Goal: Transaction & Acquisition: Obtain resource

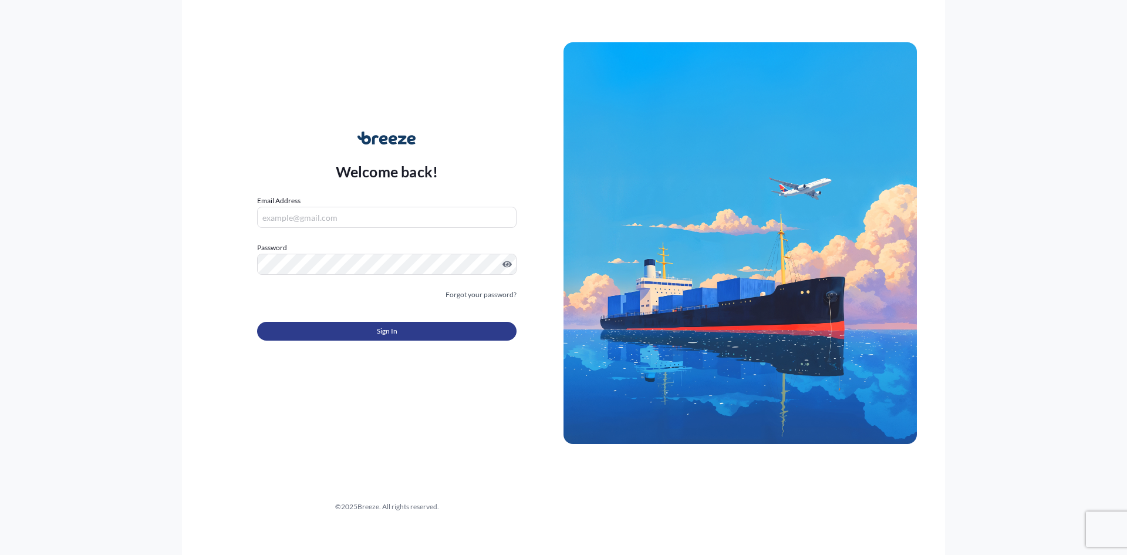
type input "[EMAIL_ADDRESS][DOMAIN_NAME]"
click at [459, 328] on button "Sign In" at bounding box center [387, 331] width 260 height 19
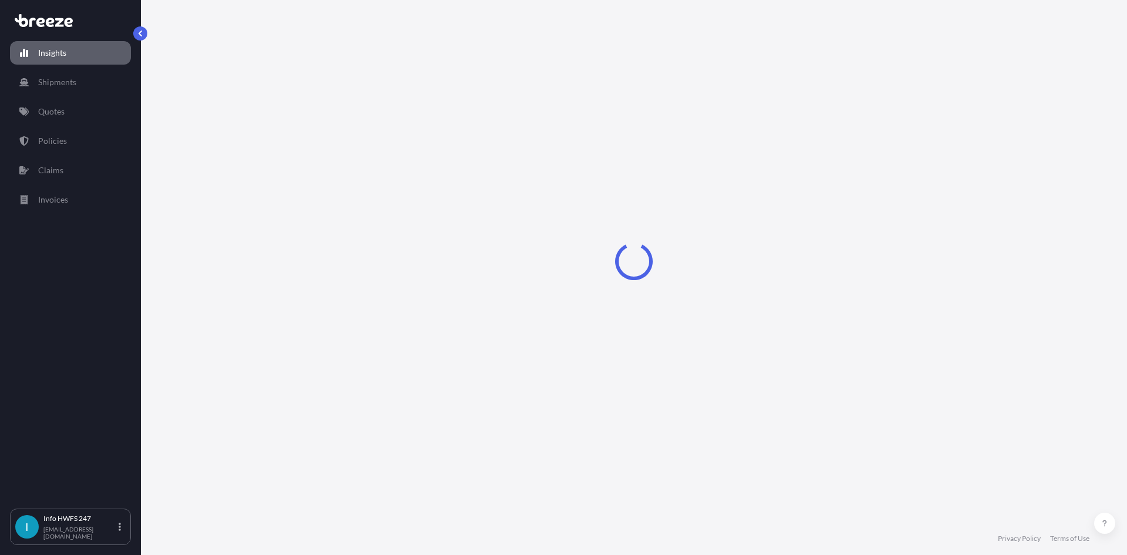
select select "2025"
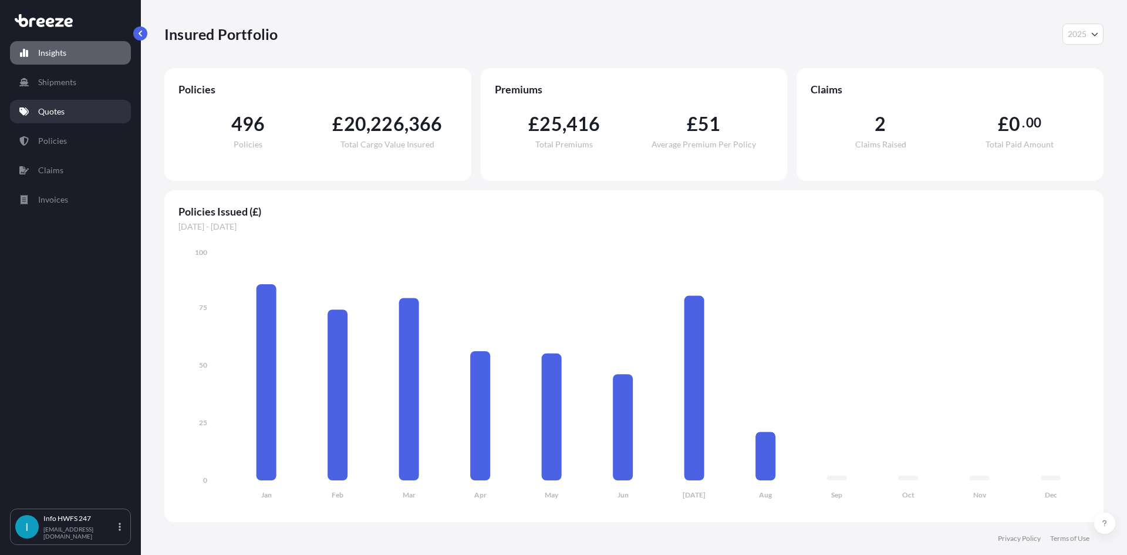
click at [84, 111] on link "Quotes" at bounding box center [70, 111] width 121 height 23
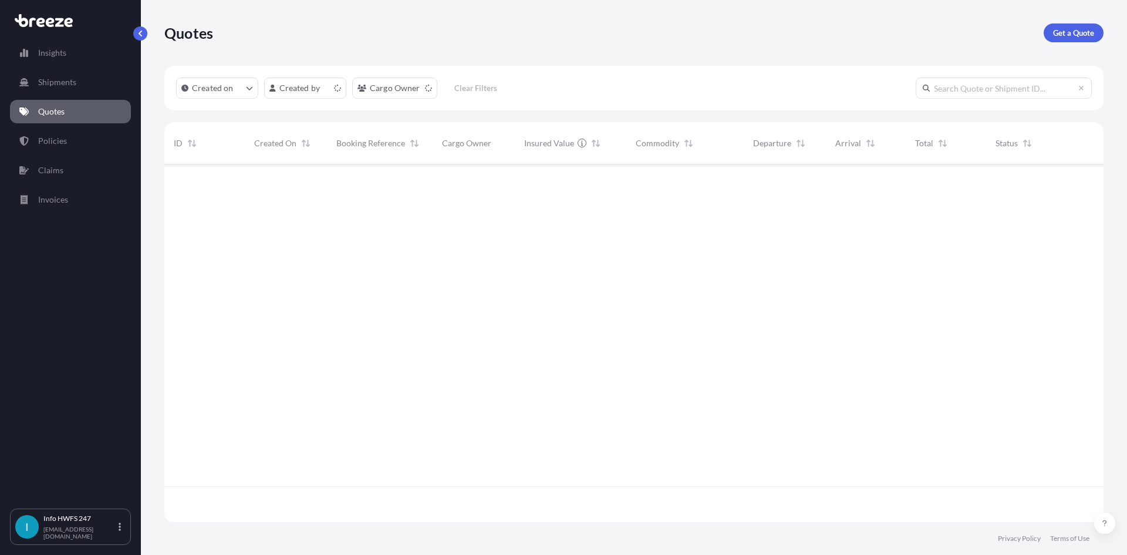
scroll to position [355, 931]
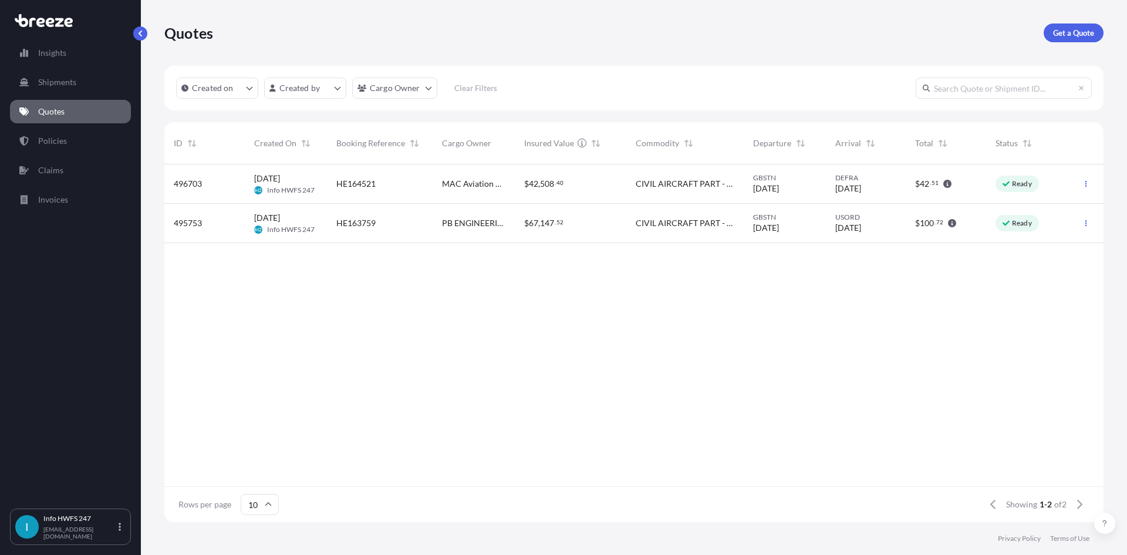
click at [1067, 19] on div "Quotes Get a Quote" at bounding box center [633, 33] width 939 height 66
click at [1065, 28] on p "Get a Quote" at bounding box center [1073, 33] width 41 height 12
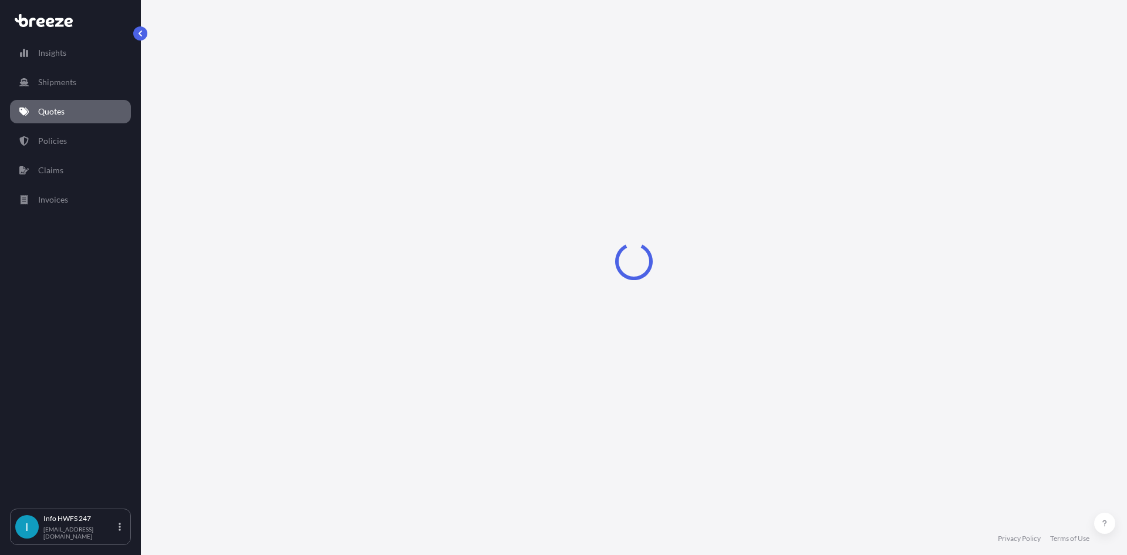
select select "Road"
select select "Air"
select select "1"
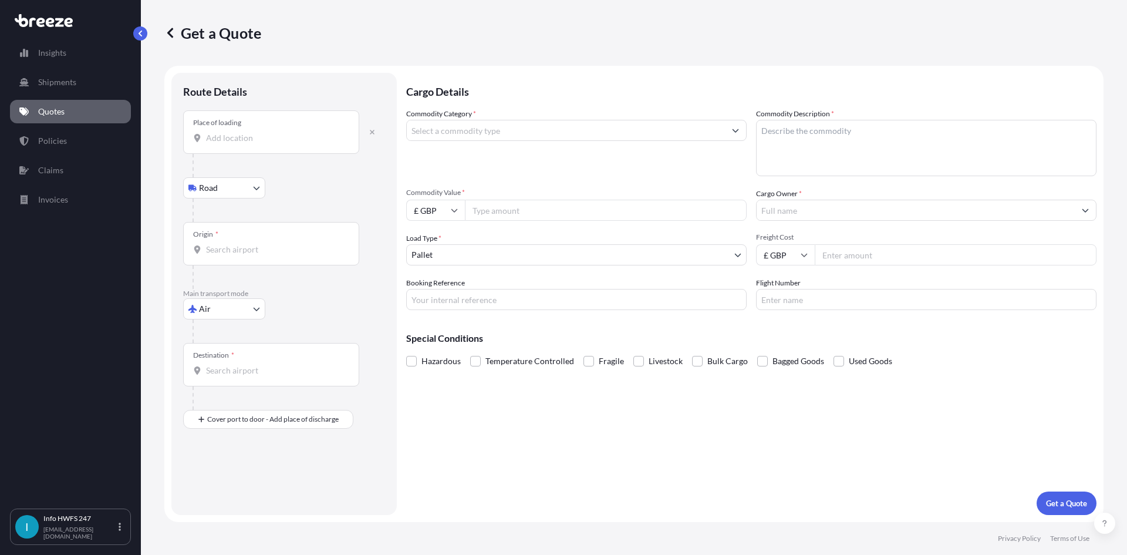
click at [238, 149] on div "Place of loading" at bounding box center [271, 131] width 176 height 43
click at [238, 144] on input "Place of loading" at bounding box center [275, 138] width 139 height 12
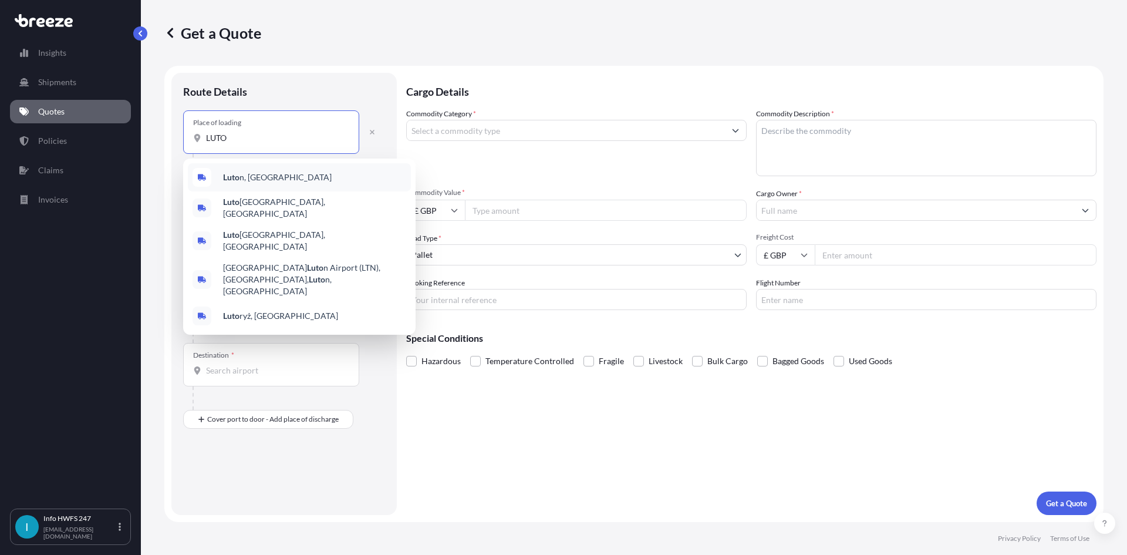
click at [262, 176] on div "Luto n, [GEOGRAPHIC_DATA]" at bounding box center [299, 177] width 223 height 28
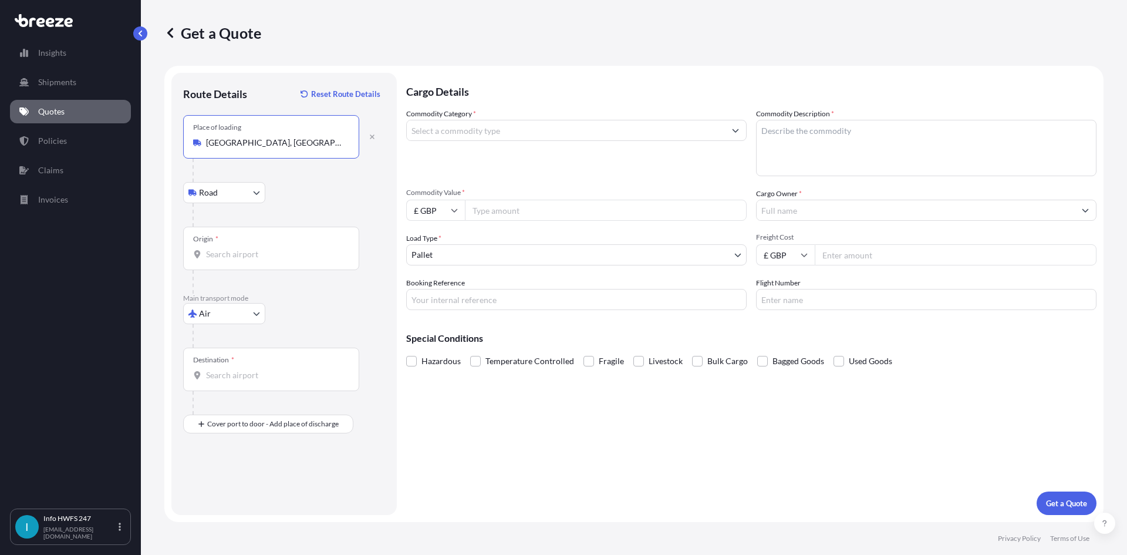
type input "[GEOGRAPHIC_DATA], [GEOGRAPHIC_DATA]"
click at [259, 235] on div "Origin *" at bounding box center [271, 248] width 176 height 43
click at [259, 248] on input "Origin *" at bounding box center [275, 254] width 139 height 12
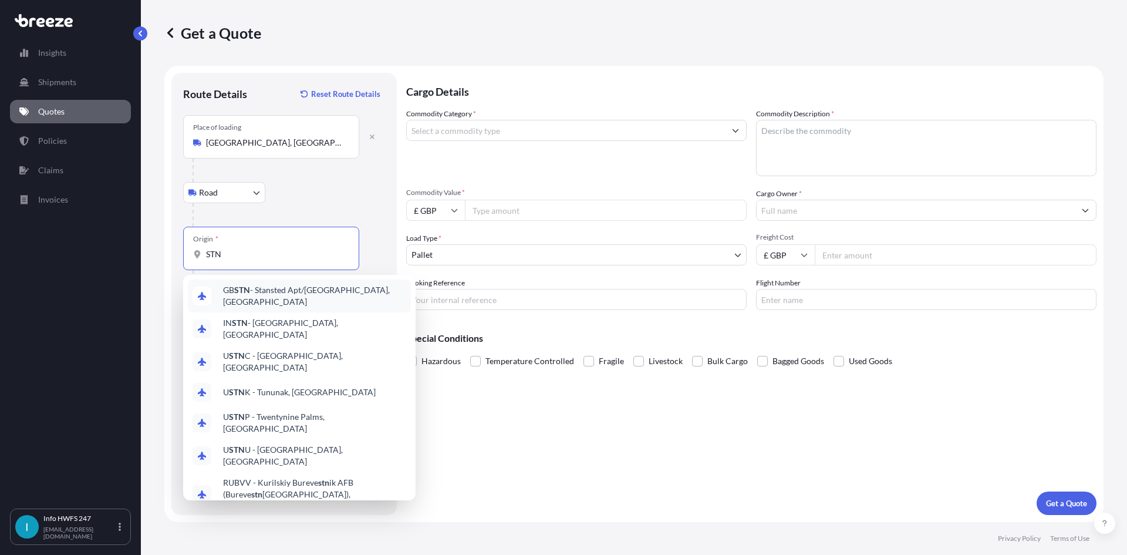
click at [260, 292] on span "GB STN - Stansted Apt/[GEOGRAPHIC_DATA], [GEOGRAPHIC_DATA]" at bounding box center [314, 295] width 183 height 23
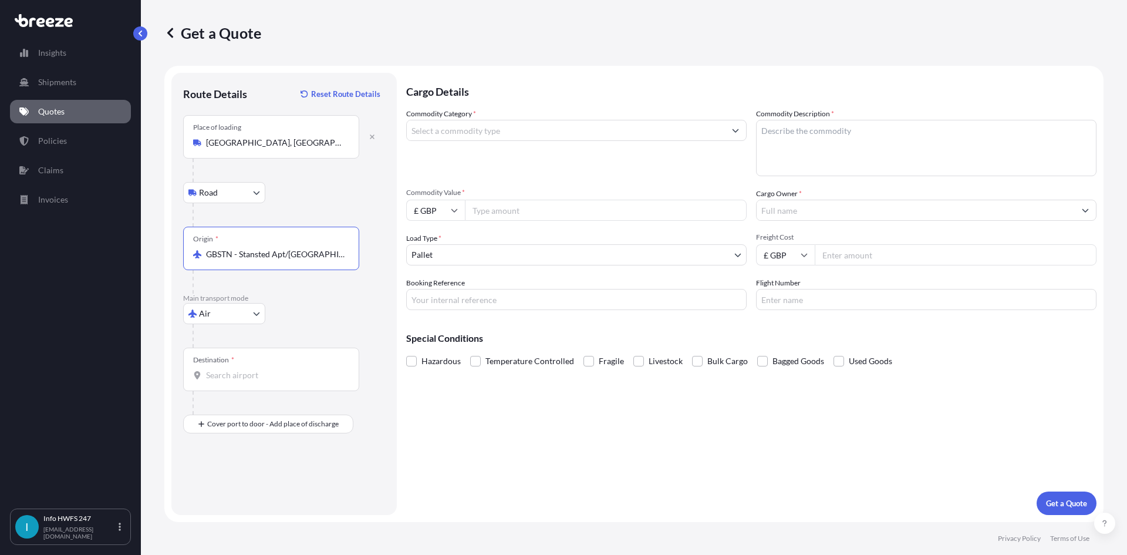
type input "GBSTN - Stansted Apt/[GEOGRAPHIC_DATA], [GEOGRAPHIC_DATA]"
click at [247, 358] on div "Destination *" at bounding box center [271, 369] width 176 height 43
click at [247, 369] on input "Destination *" at bounding box center [275, 375] width 139 height 12
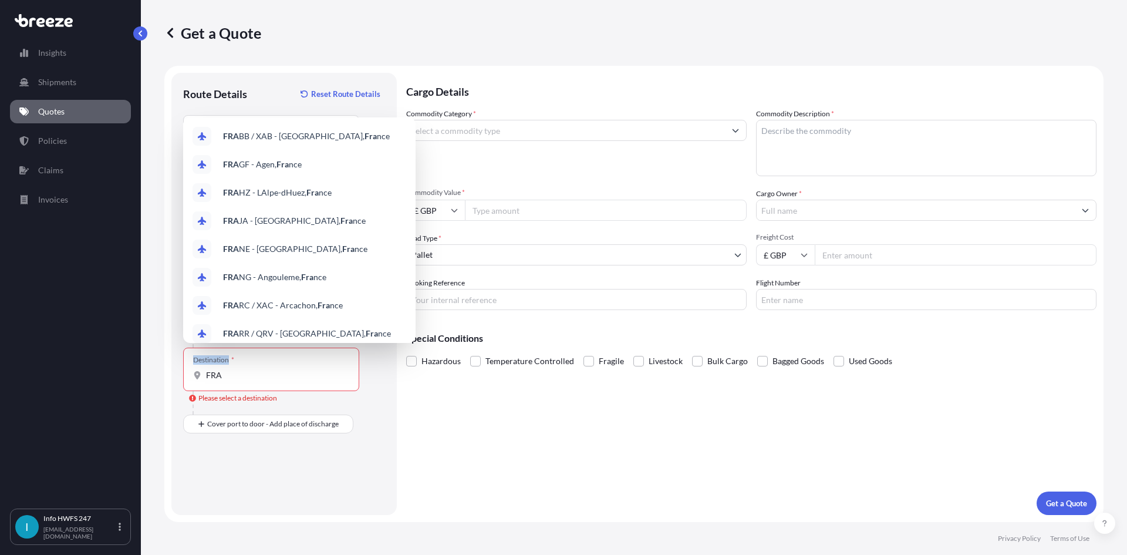
drag, startPoint x: 231, startPoint y: 364, endPoint x: 143, endPoint y: 363, distance: 88.1
click at [143, 363] on div "Get a Quote Route Details Reset Route Details Place of loading [GEOGRAPHIC_DATA…" at bounding box center [634, 261] width 986 height 522
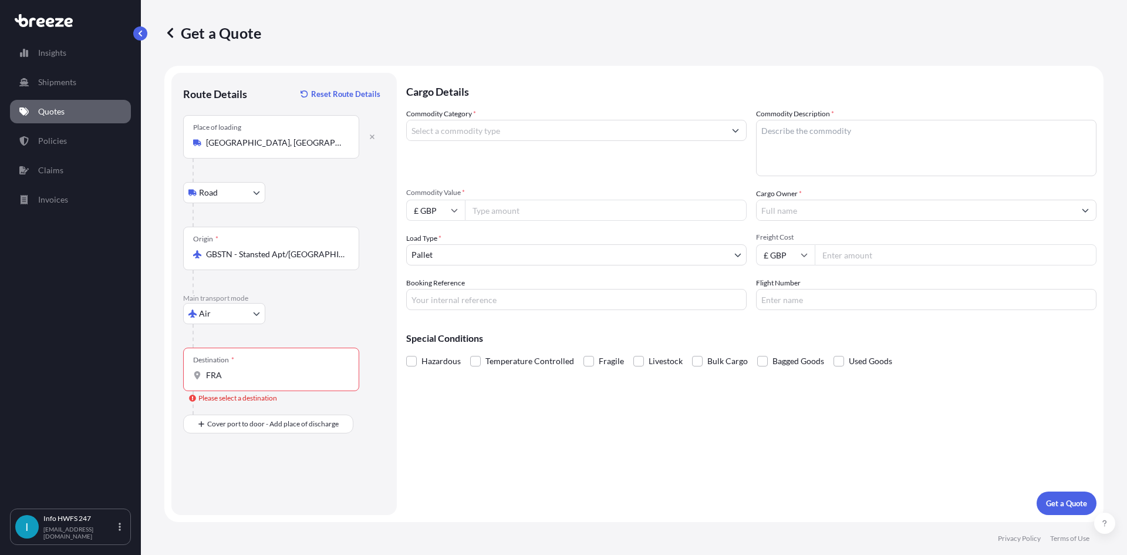
click at [242, 371] on input "FRA" at bounding box center [275, 375] width 139 height 12
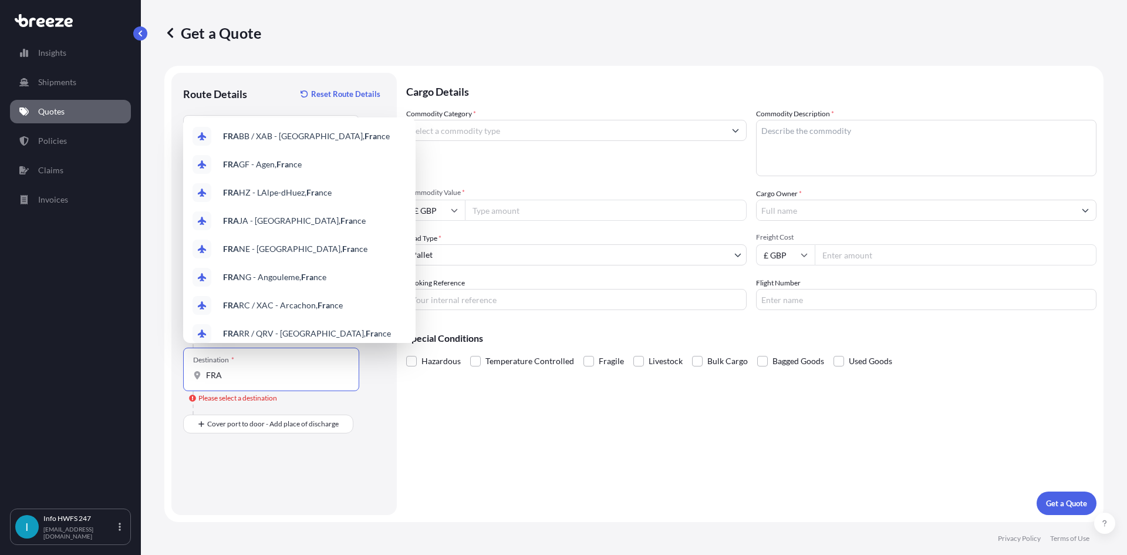
drag, startPoint x: 247, startPoint y: 373, endPoint x: 151, endPoint y: 362, distance: 96.4
click at [189, 364] on div "Destination * FRA" at bounding box center [271, 369] width 176 height 43
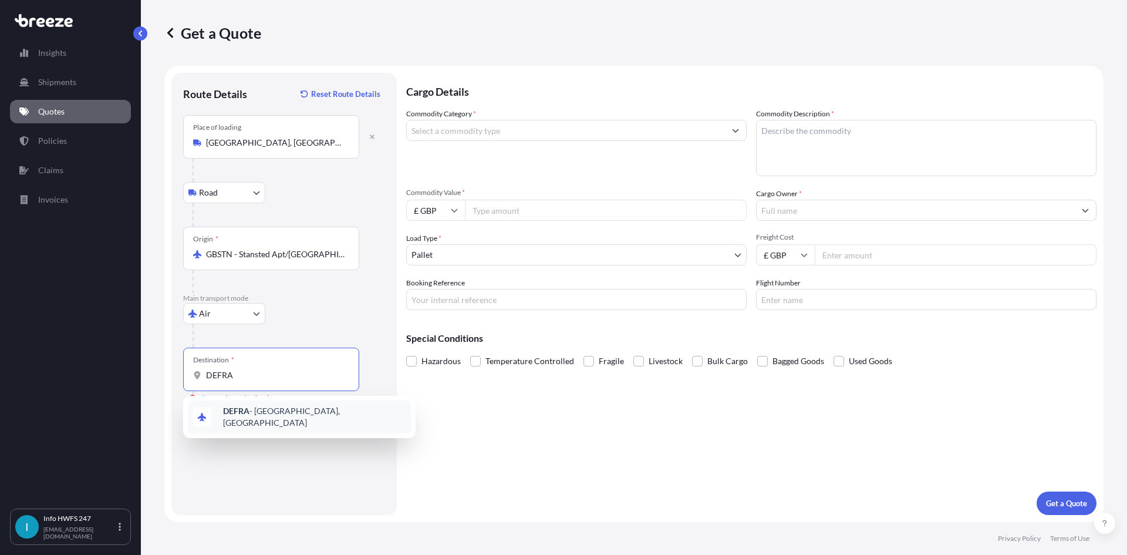
click at [267, 409] on span "DEFRA - [GEOGRAPHIC_DATA], [GEOGRAPHIC_DATA]" at bounding box center [314, 416] width 183 height 23
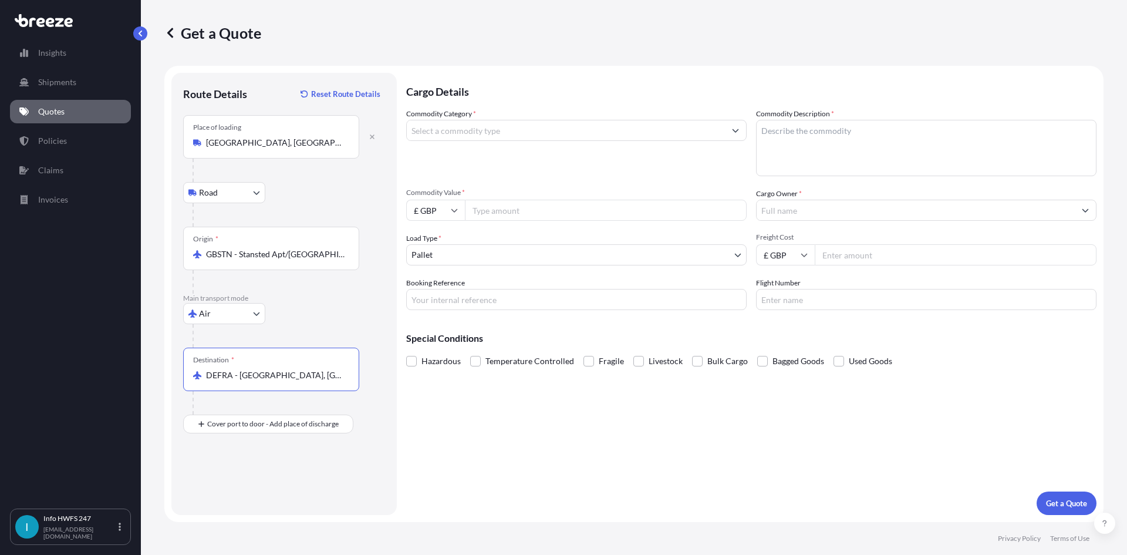
type input "DEFRA - [GEOGRAPHIC_DATA], [GEOGRAPHIC_DATA]"
click at [263, 483] on input "Place of Discharge" at bounding box center [275, 487] width 139 height 12
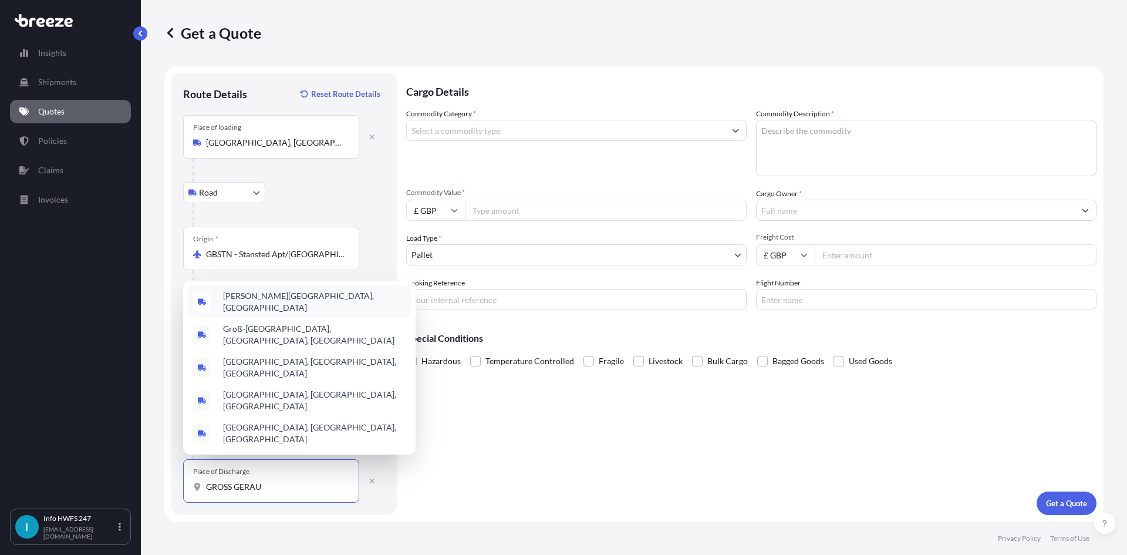
click at [292, 320] on div "[PERSON_NAME], [GEOGRAPHIC_DATA] [GEOGRAPHIC_DATA], [GEOGRAPHIC_DATA], [GEOGRAP…" at bounding box center [299, 368] width 233 height 174
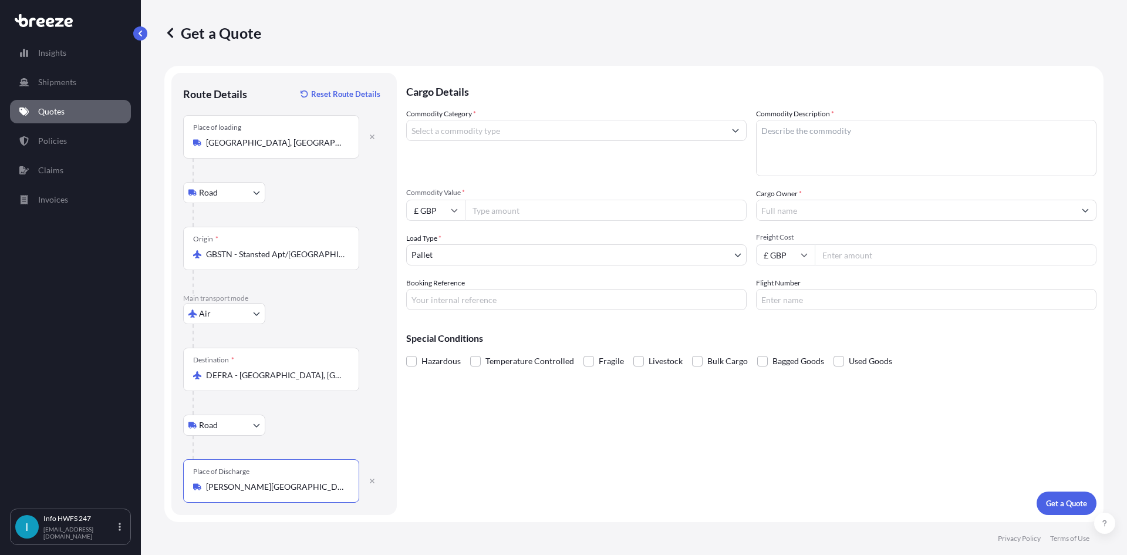
type input "[PERSON_NAME][GEOGRAPHIC_DATA], [GEOGRAPHIC_DATA]"
click at [545, 127] on input "Commodity Category *" at bounding box center [566, 130] width 318 height 21
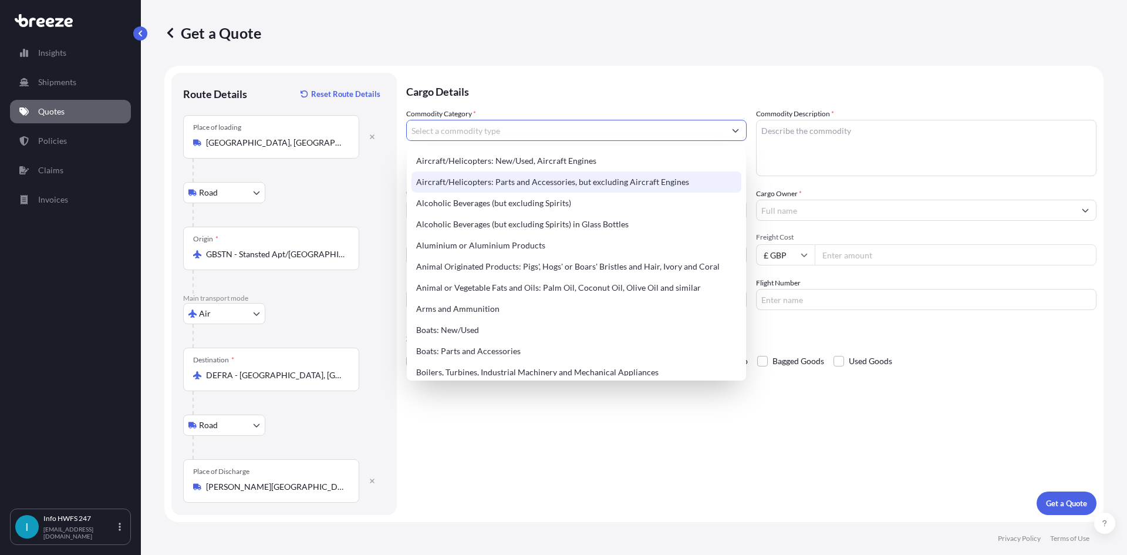
click at [532, 183] on div "Aircraft/Helicopters: Parts and Accessories, but excluding Aircraft Engines" at bounding box center [577, 181] width 330 height 21
type input "Aircraft/Helicopters: Parts and Accessories, but excluding Aircraft Engines"
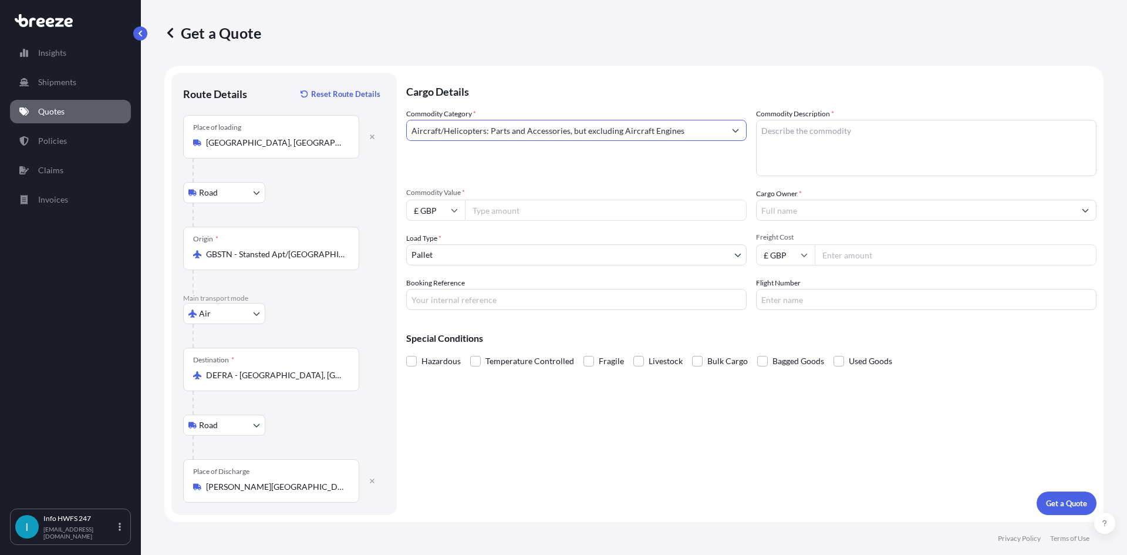
click at [829, 148] on textarea "Commodity Description *" at bounding box center [926, 148] width 341 height 56
click at [807, 149] on textarea "Commodity Description *" at bounding box center [926, 148] width 341 height 56
paste textarea "CIVIL AIRCRAFT PART - AIR HEATER"
type textarea "CIVIL AIRCRAFT PART - AIR HEATER"
click at [444, 216] on input "£ GBP" at bounding box center [435, 210] width 59 height 21
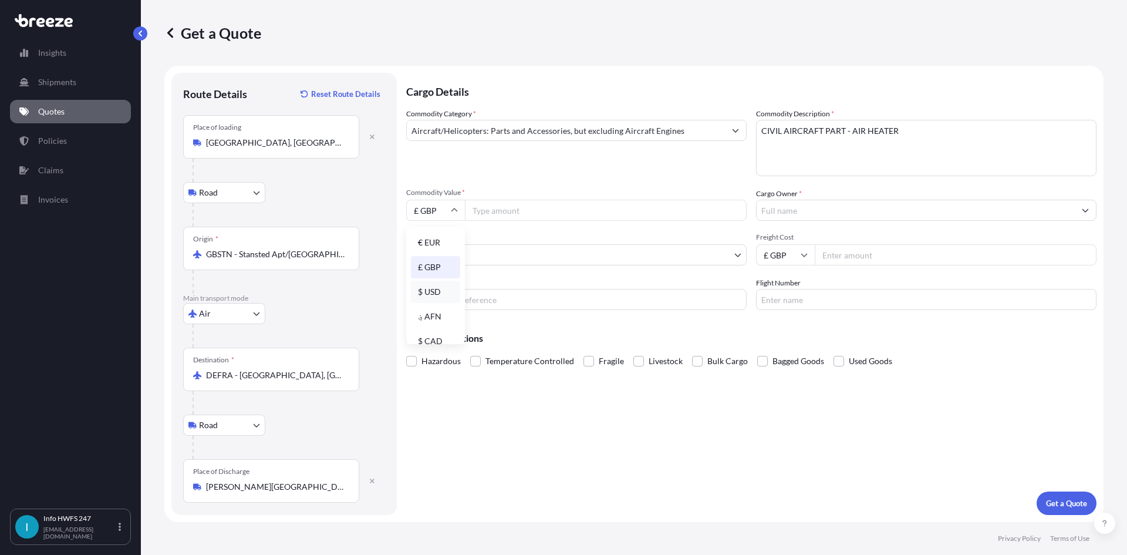
click at [432, 294] on div "$ USD" at bounding box center [435, 292] width 49 height 22
type input "$ USD"
drag, startPoint x: 539, startPoint y: 214, endPoint x: 614, endPoint y: 218, distance: 75.2
click at [539, 214] on input "Commodity Value *" at bounding box center [606, 210] width 282 height 21
paste input "14756.00"
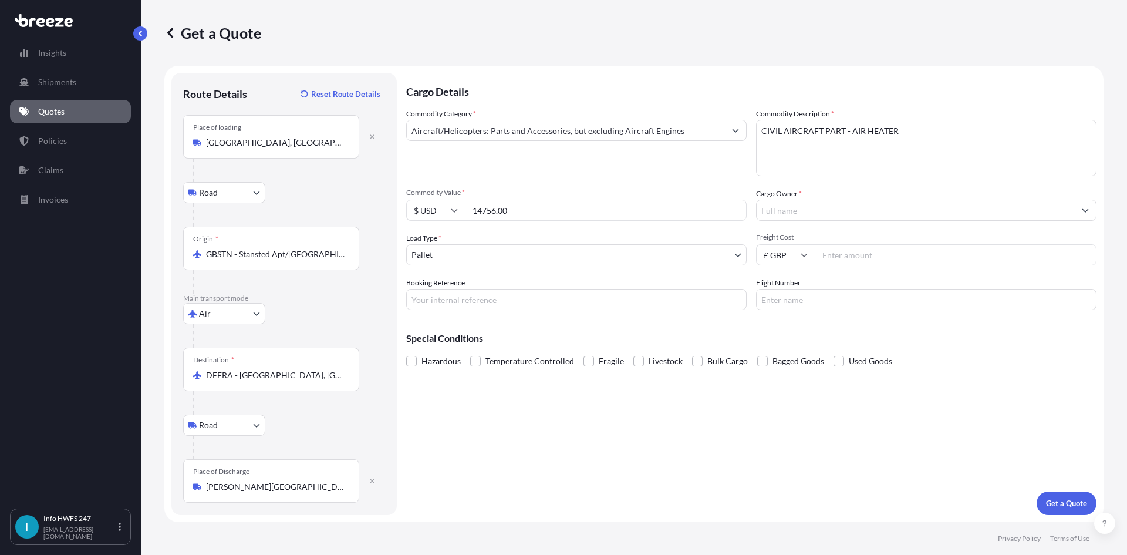
type input "14756.00"
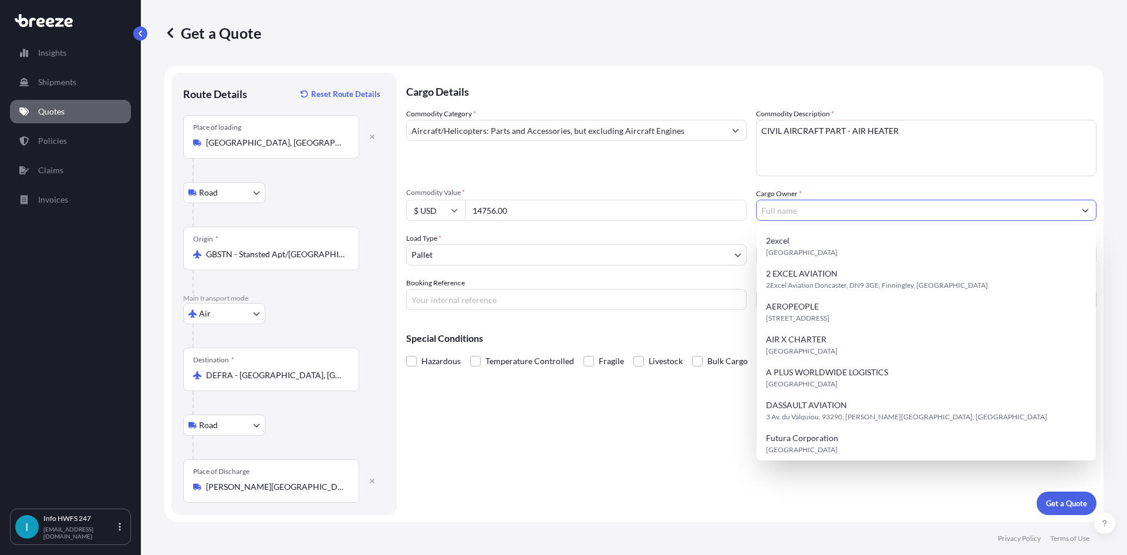
click at [848, 211] on input "Cargo Owner *" at bounding box center [916, 210] width 318 height 21
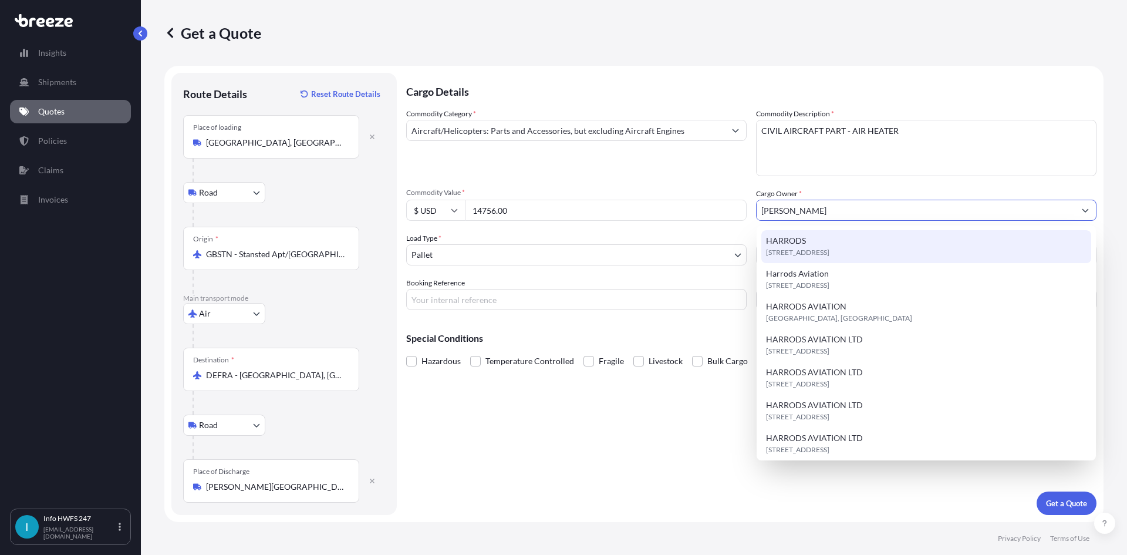
click at [830, 256] on span "[STREET_ADDRESS]" at bounding box center [797, 253] width 63 height 12
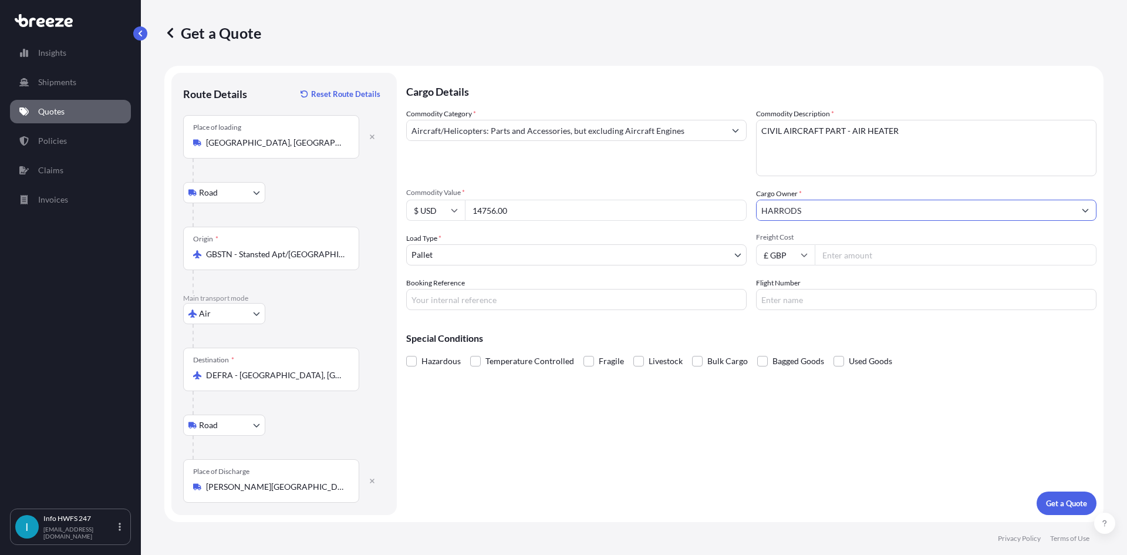
click at [860, 213] on input "HARRODS" at bounding box center [916, 210] width 318 height 21
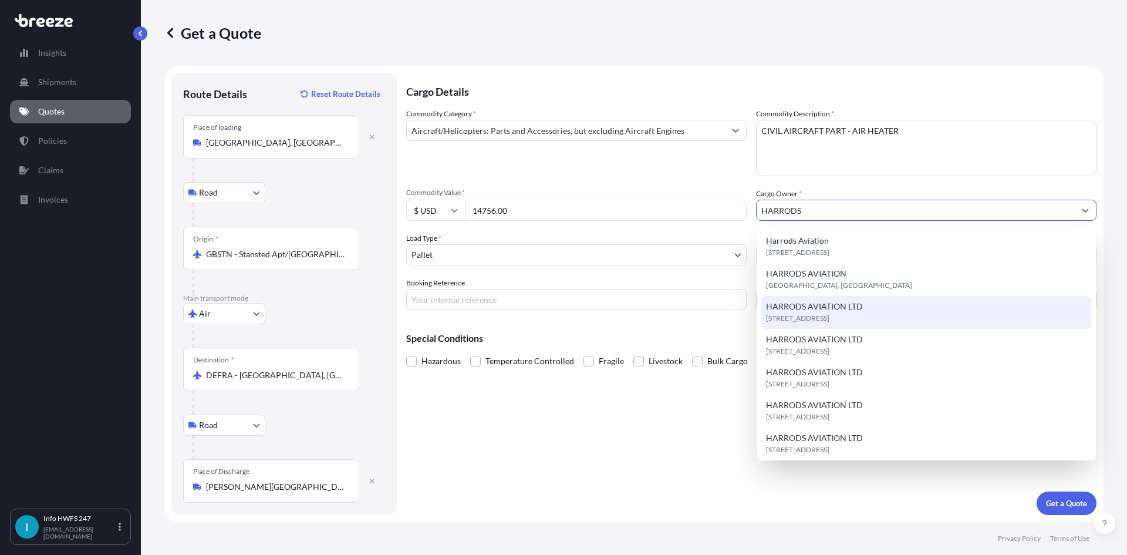
click at [830, 314] on span "[STREET_ADDRESS]" at bounding box center [797, 318] width 63 height 12
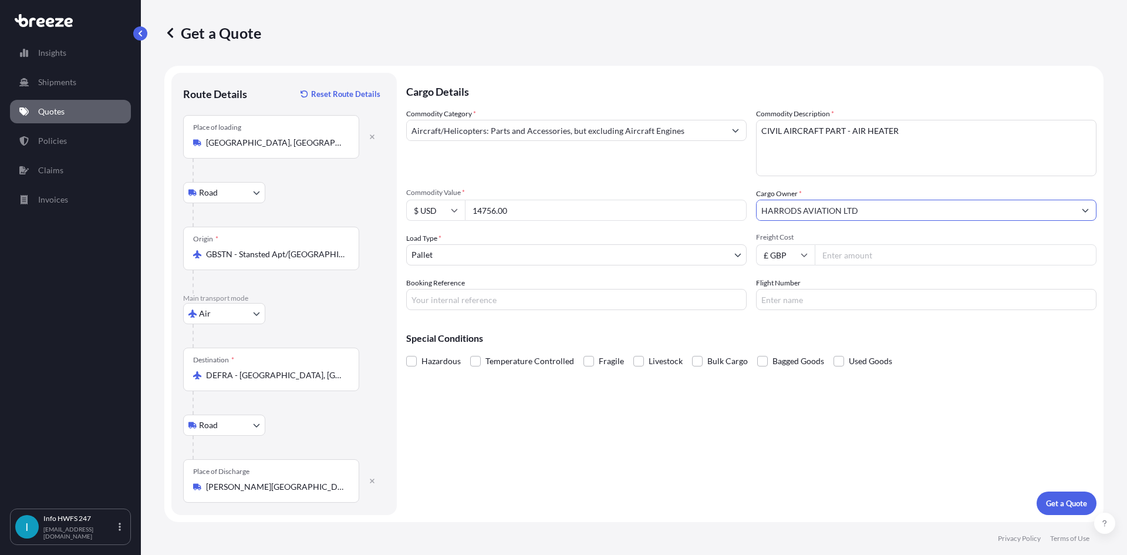
type input "HARRODS AVIATION LTD"
click at [528, 258] on body "Insights Shipments Quotes Policies Claims Invoices I Info HWFS 247 [EMAIL_ADDRE…" at bounding box center [563, 277] width 1127 height 555
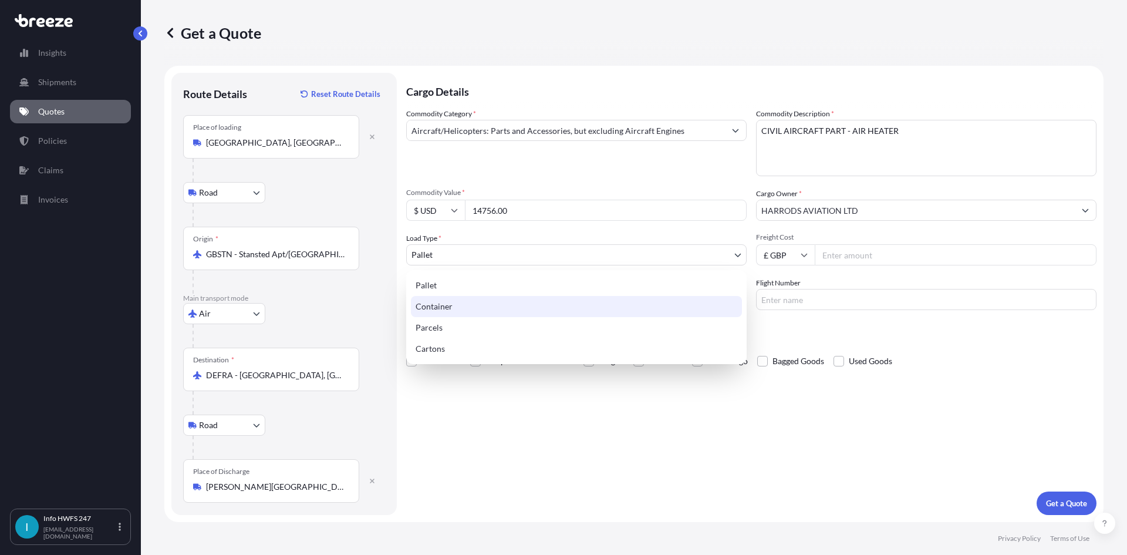
click at [529, 307] on div "Container" at bounding box center [576, 306] width 331 height 21
select select "2"
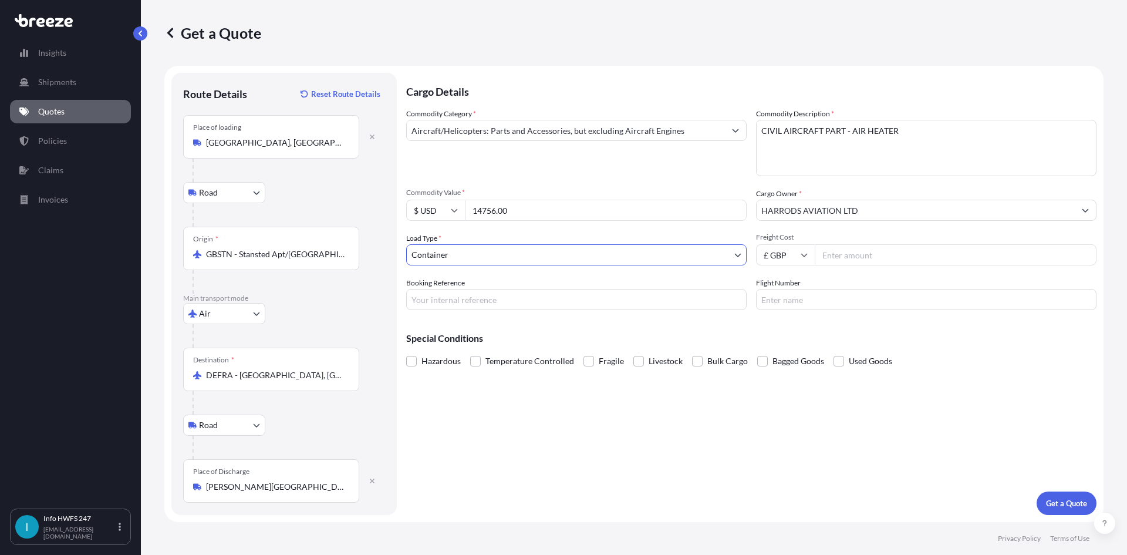
click at [471, 292] on input "Booking Reference" at bounding box center [576, 299] width 341 height 21
click at [600, 309] on input "Booking Reference" at bounding box center [576, 299] width 341 height 21
paste input "HE164755"
type input "HE164755"
click at [822, 297] on input "Flight Number" at bounding box center [926, 299] width 341 height 21
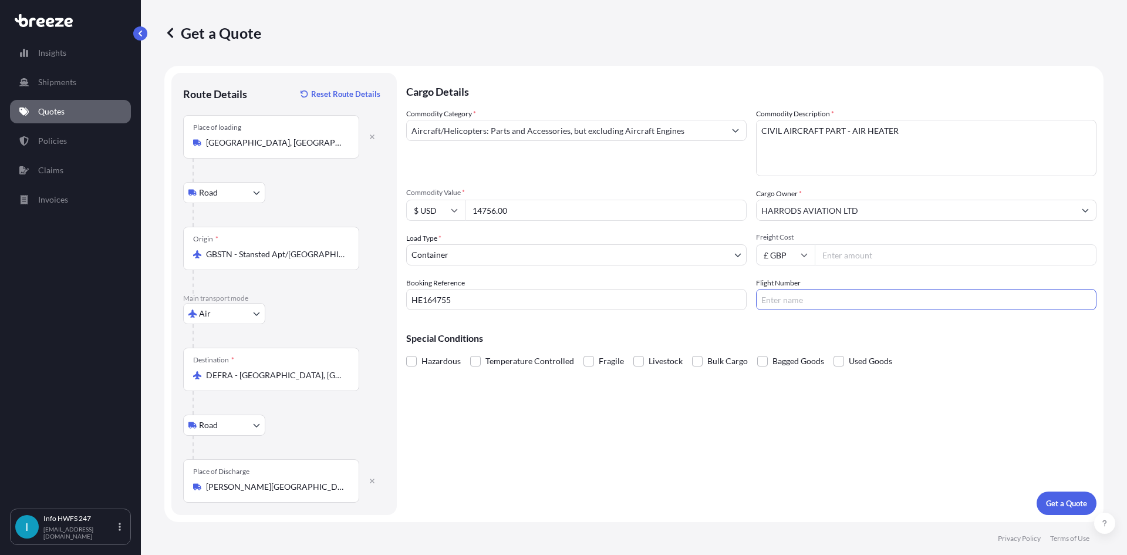
type input "F"
type input "DHL"
click at [1063, 498] on p "Get a Quote" at bounding box center [1066, 503] width 41 height 12
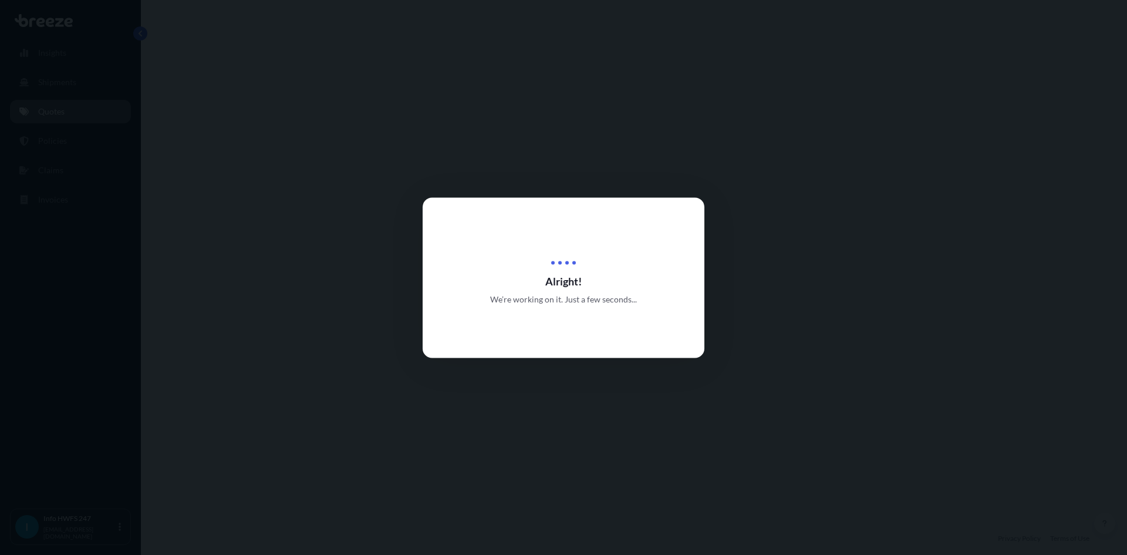
select select "Road"
select select "Air"
select select "Road"
select select "2"
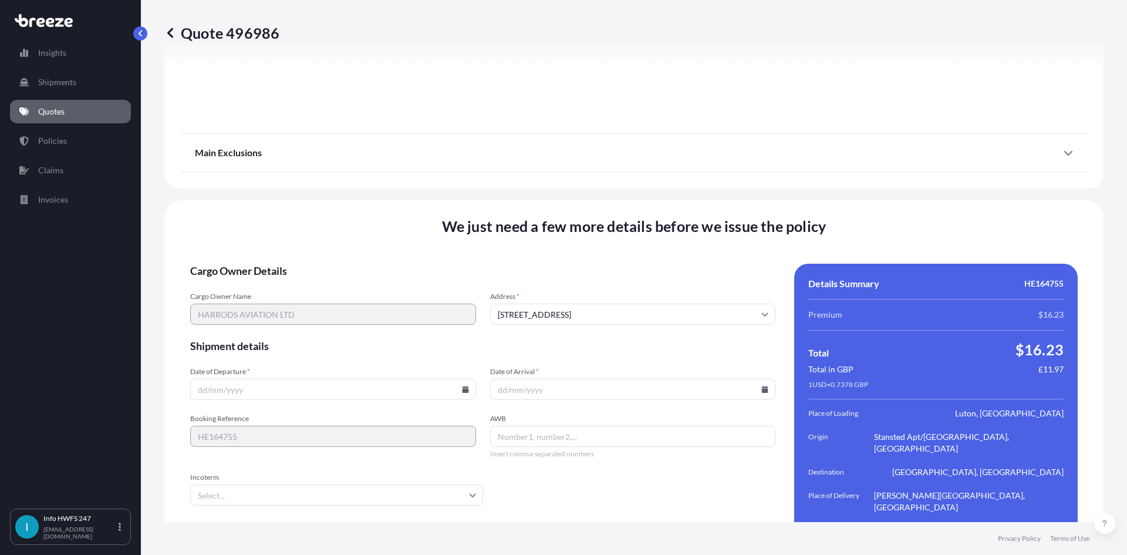
scroll to position [1531, 0]
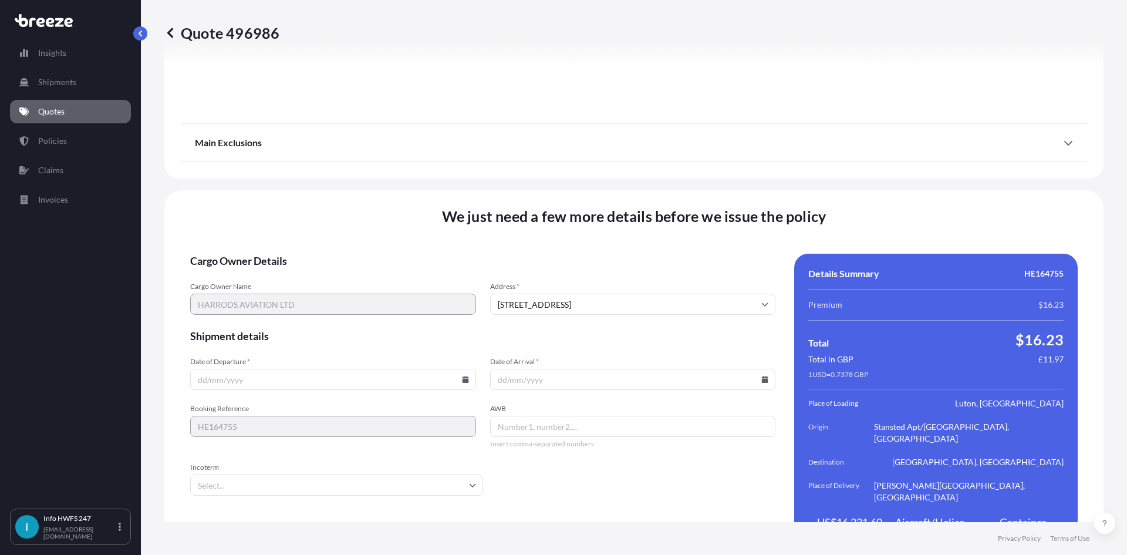
click at [464, 376] on icon at bounding box center [465, 379] width 6 height 7
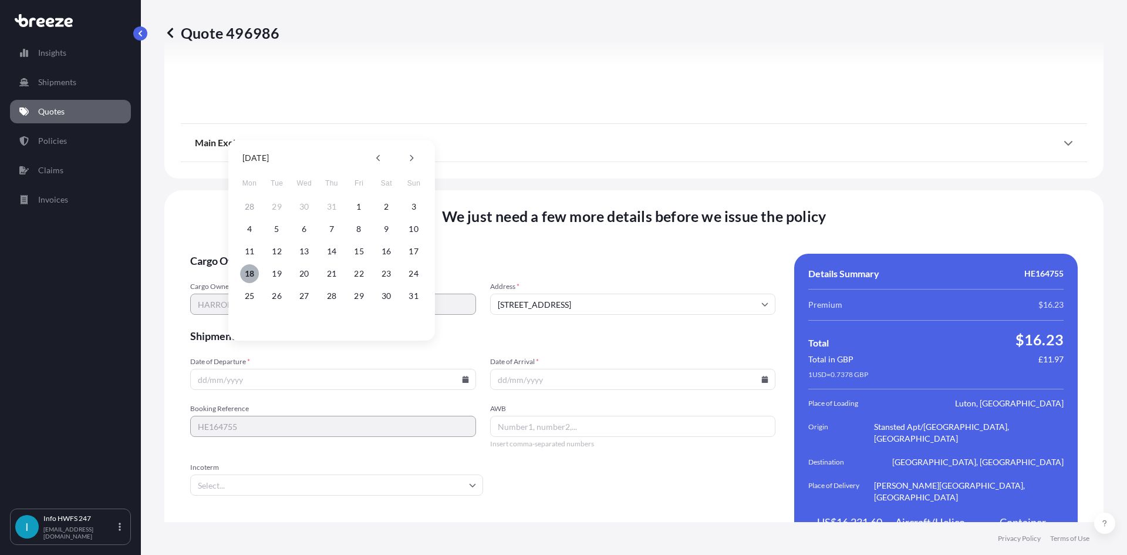
click at [253, 272] on button "18" at bounding box center [249, 273] width 19 height 19
type input "[DATE]"
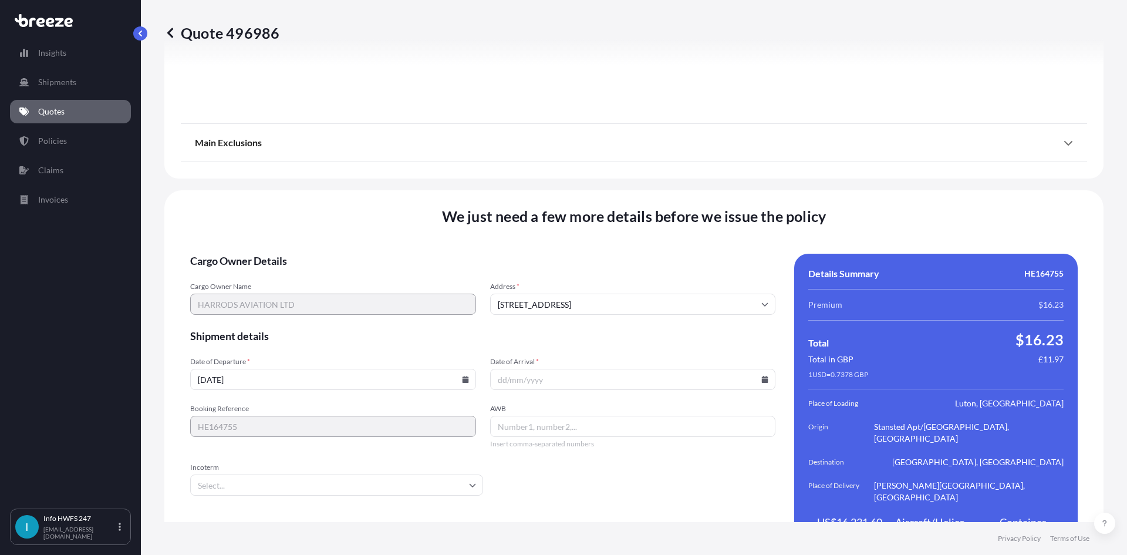
click at [762, 376] on icon at bounding box center [765, 379] width 6 height 7
click at [545, 296] on button "25" at bounding box center [546, 296] width 19 height 19
type input "[DATE]"
click at [527, 404] on div "AWB Insert comma-separated numbers" at bounding box center [633, 426] width 286 height 45
click at [622, 416] on input "AWB" at bounding box center [633, 426] width 286 height 21
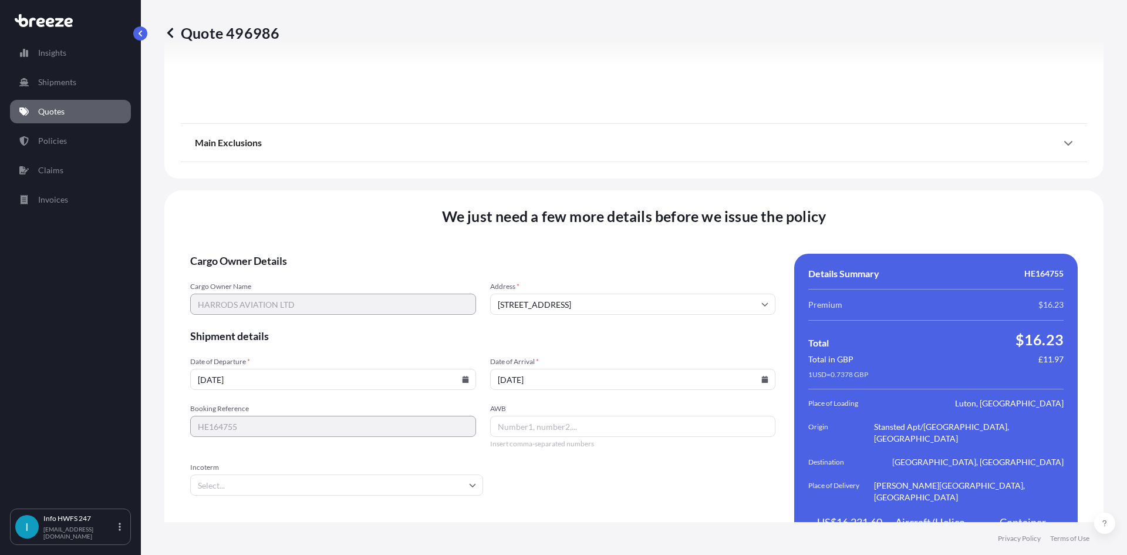
drag, startPoint x: 615, startPoint y: 396, endPoint x: 294, endPoint y: 531, distance: 348.7
click at [615, 416] on input "AWB" at bounding box center [633, 426] width 286 height 21
paste input "8210083873"
type input "8210083873"
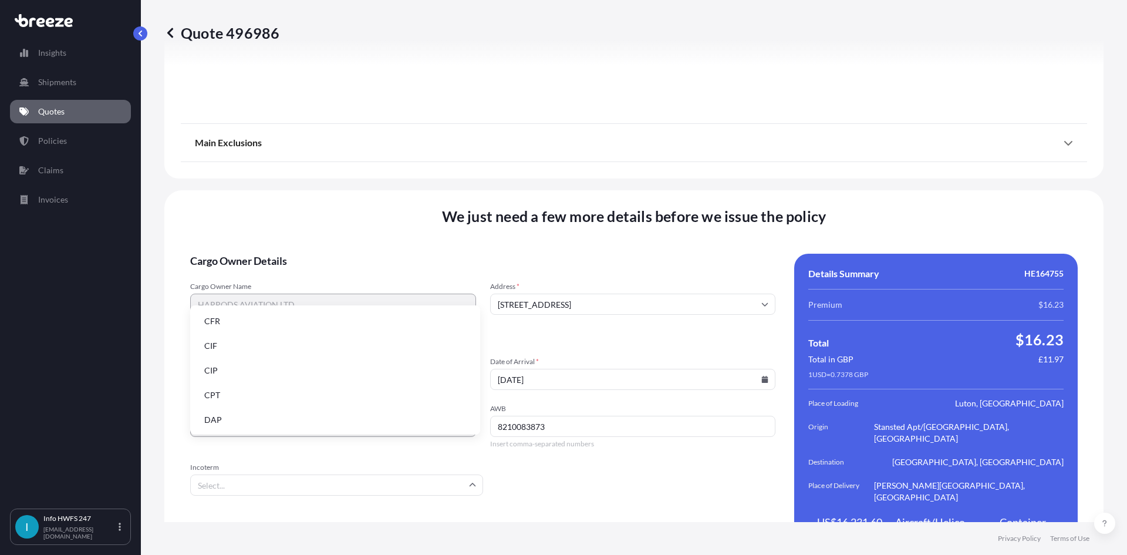
click at [280, 474] on input "Incoterm" at bounding box center [336, 484] width 293 height 21
click at [274, 410] on li "DAP" at bounding box center [335, 420] width 281 height 22
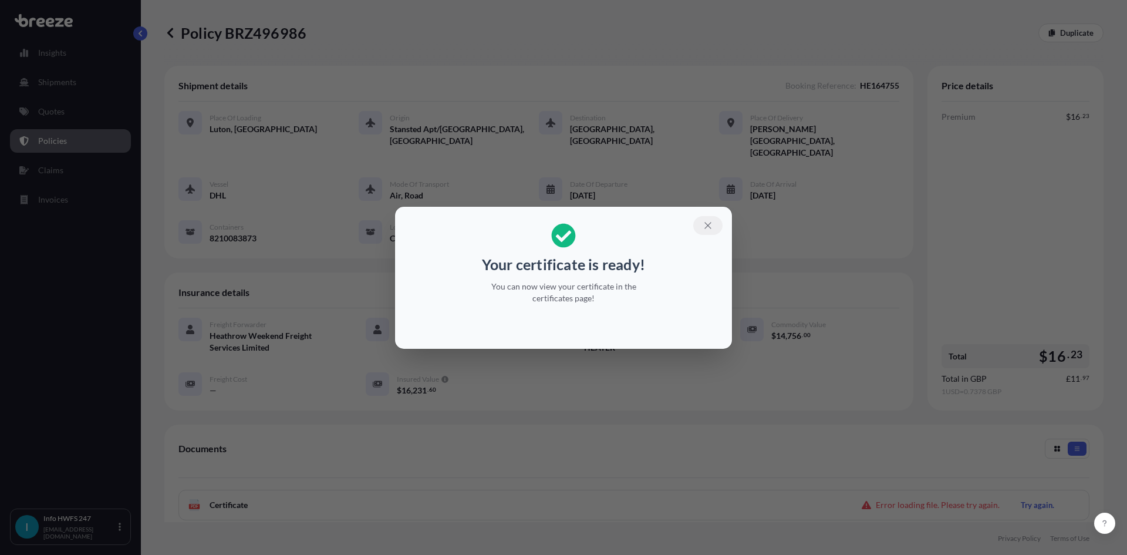
click at [706, 232] on button "button" at bounding box center [707, 225] width 29 height 19
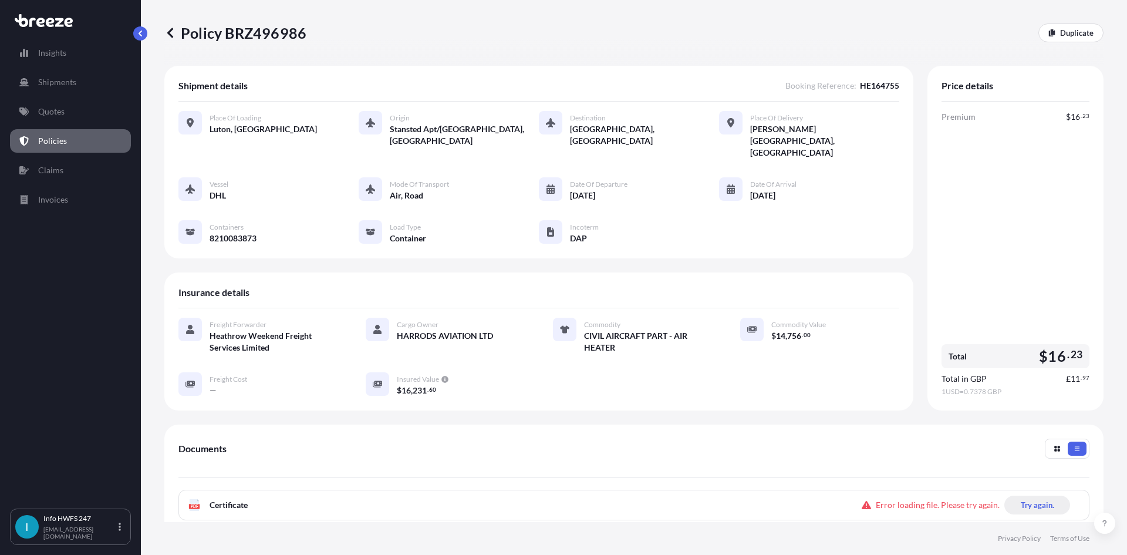
click at [1021, 499] on p "Try again." at bounding box center [1037, 505] width 33 height 12
click at [74, 146] on link "Policies" at bounding box center [70, 140] width 121 height 23
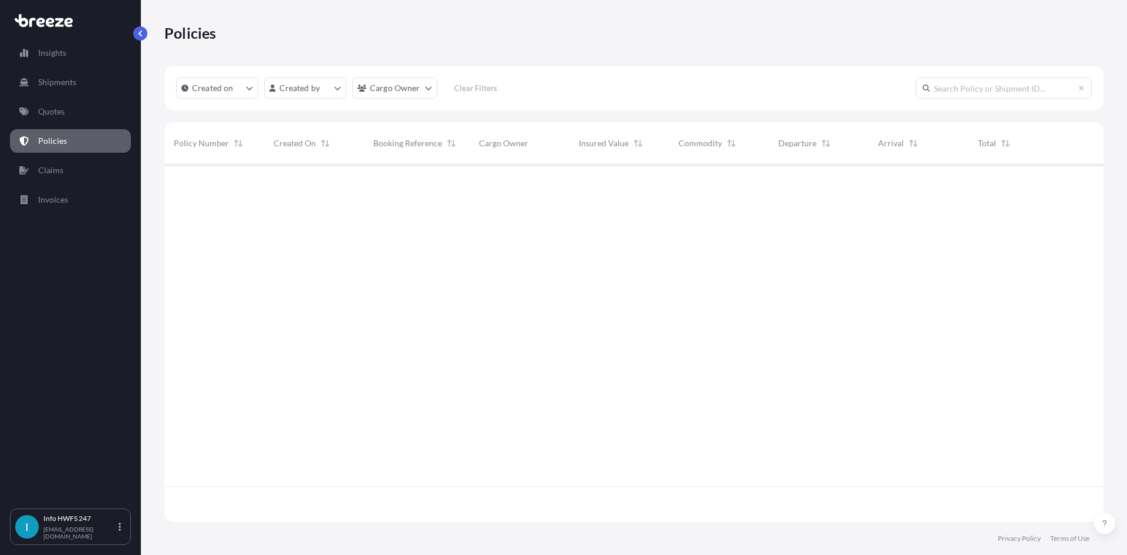
scroll to position [355, 931]
click at [75, 93] on link "Shipments" at bounding box center [70, 81] width 121 height 23
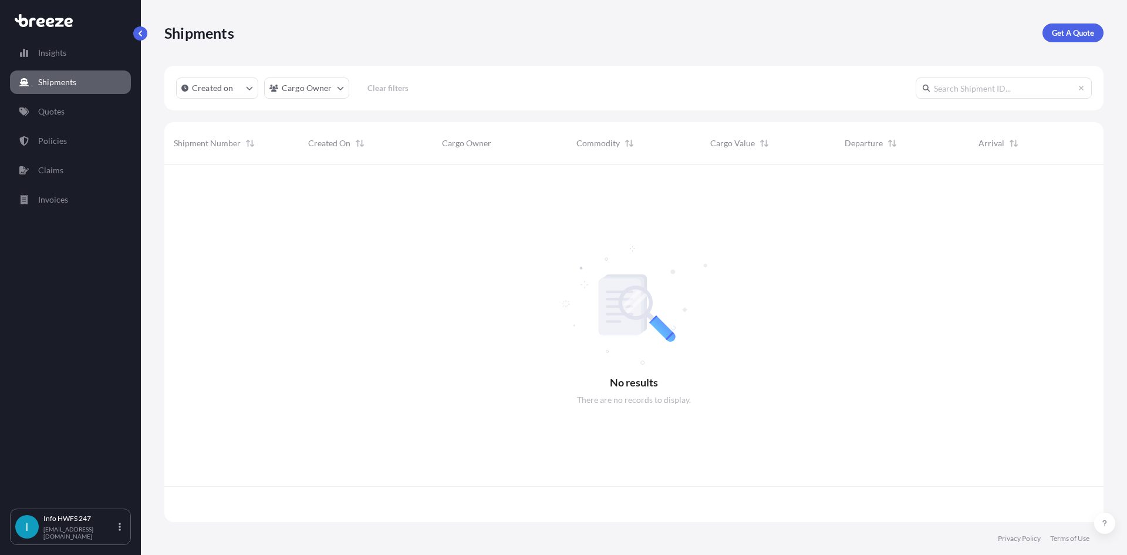
scroll to position [355, 931]
click at [70, 101] on link "Quotes" at bounding box center [70, 111] width 121 height 23
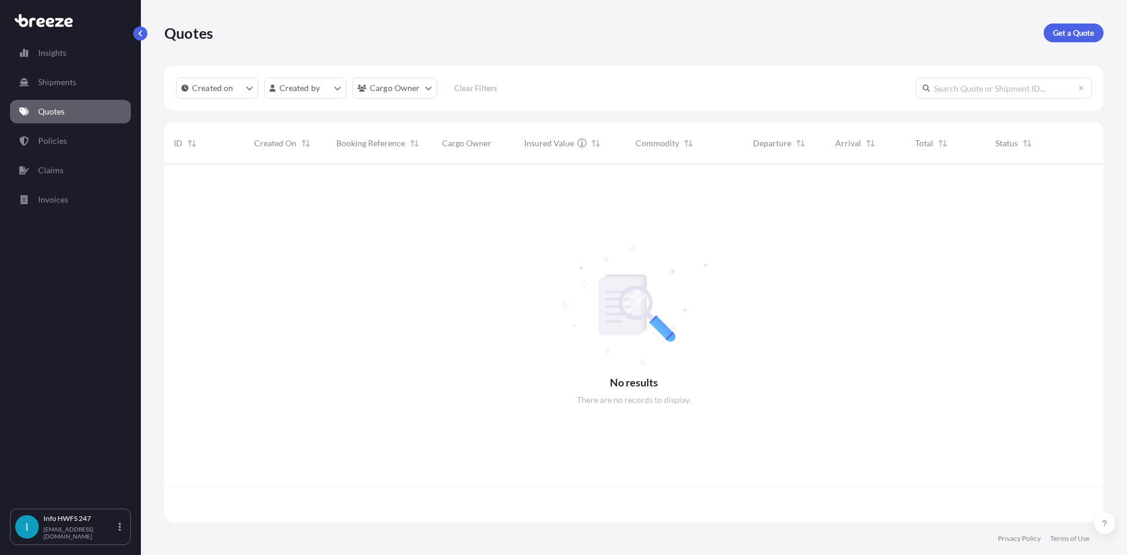
scroll to position [355, 931]
click at [1100, 31] on link "Get a Quote" at bounding box center [1074, 32] width 60 height 19
select select "Road"
select select "Air"
select select "1"
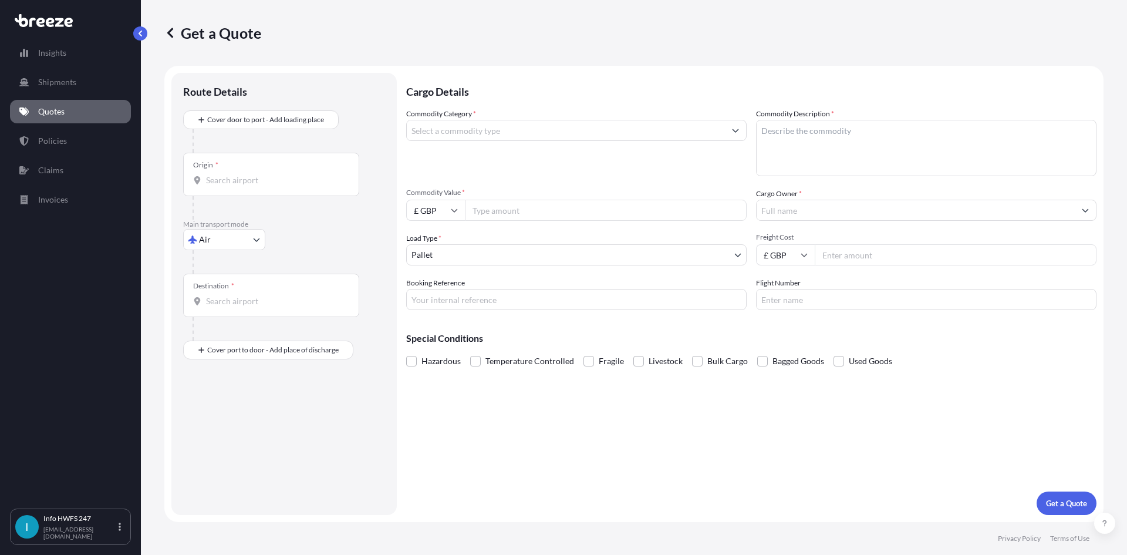
click at [245, 133] on div at bounding box center [289, 140] width 193 height 23
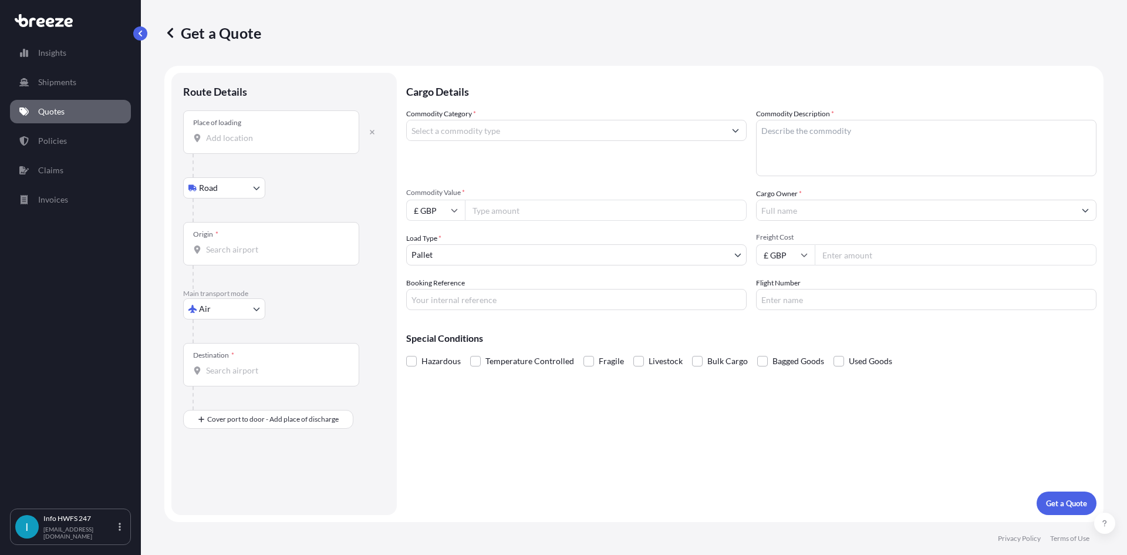
click at [258, 156] on div at bounding box center [289, 165] width 193 height 23
click at [255, 143] on input "Place of loading" at bounding box center [275, 138] width 139 height 12
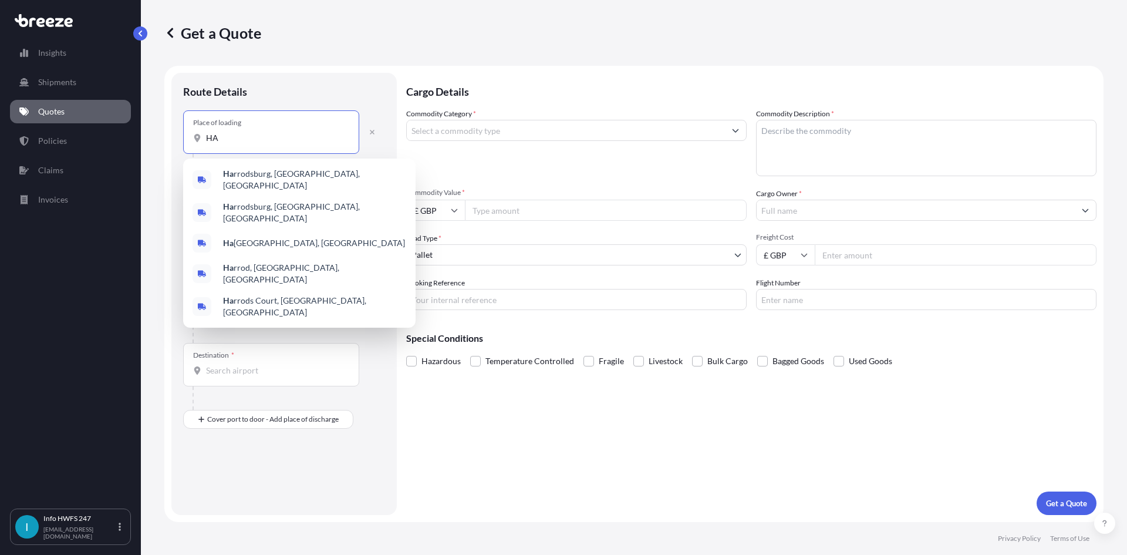
type input "H"
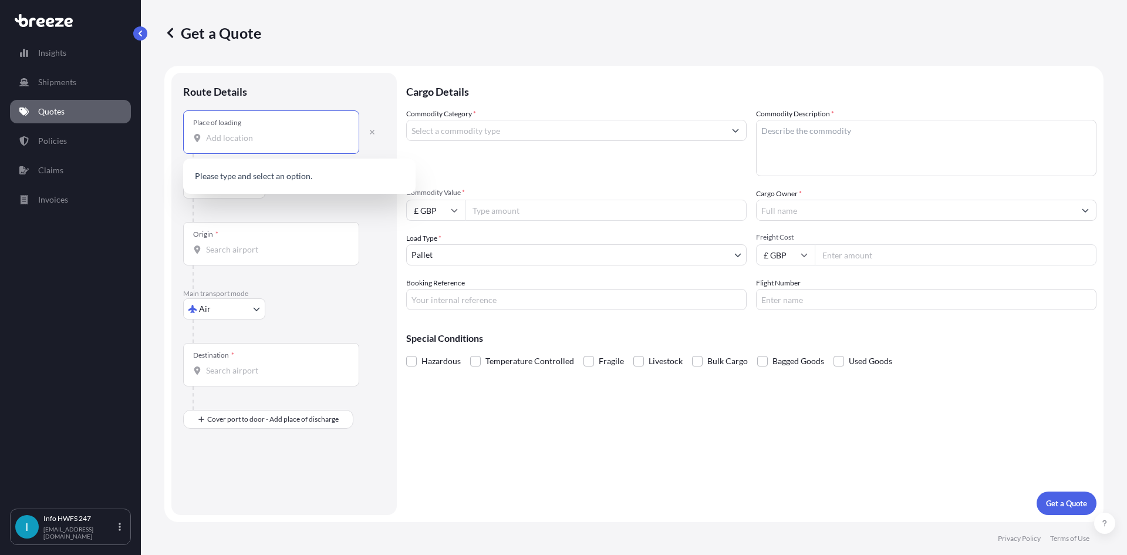
click at [281, 134] on input "Place of loading" at bounding box center [275, 138] width 139 height 12
click at [294, 138] on input "Place of loading" at bounding box center [275, 138] width 139 height 12
paste input "[GEOGRAPHIC_DATA]"
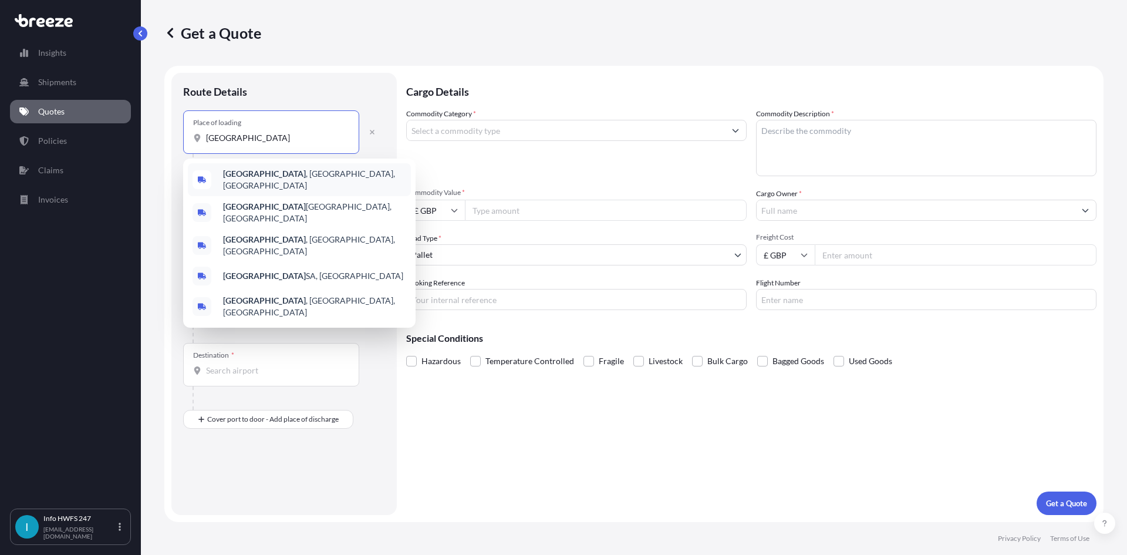
click at [301, 181] on div "[GEOGRAPHIC_DATA] , [GEOGRAPHIC_DATA], [GEOGRAPHIC_DATA] [GEOGRAPHIC_DATA], [GE…" at bounding box center [299, 243] width 233 height 169
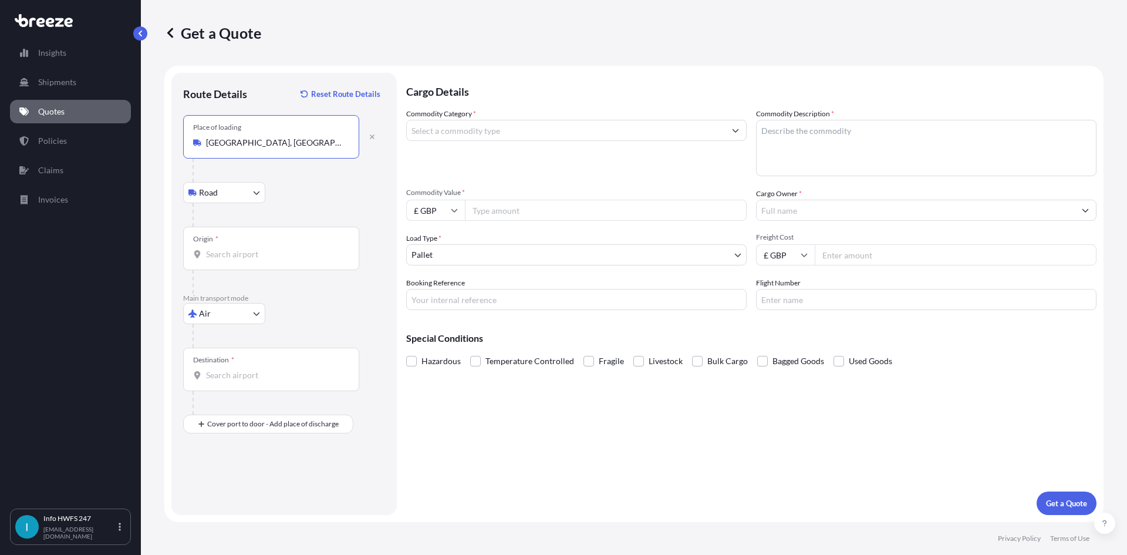
type input "[GEOGRAPHIC_DATA], [GEOGRAPHIC_DATA], [GEOGRAPHIC_DATA]"
click at [246, 248] on div "Origin *" at bounding box center [271, 248] width 176 height 43
click at [246, 248] on input "Origin *" at bounding box center [275, 254] width 139 height 12
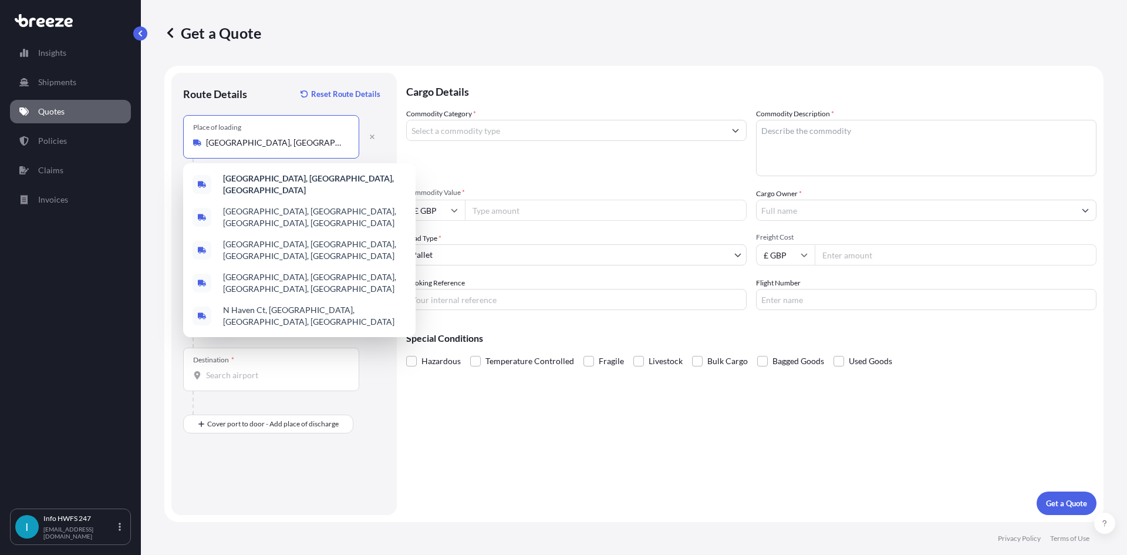
drag, startPoint x: 193, startPoint y: 142, endPoint x: 173, endPoint y: 139, distance: 20.1
click at [173, 139] on div "Route Details Reset Route Details Place of loading [GEOGRAPHIC_DATA], [GEOGRAPH…" at bounding box center [283, 294] width 225 height 442
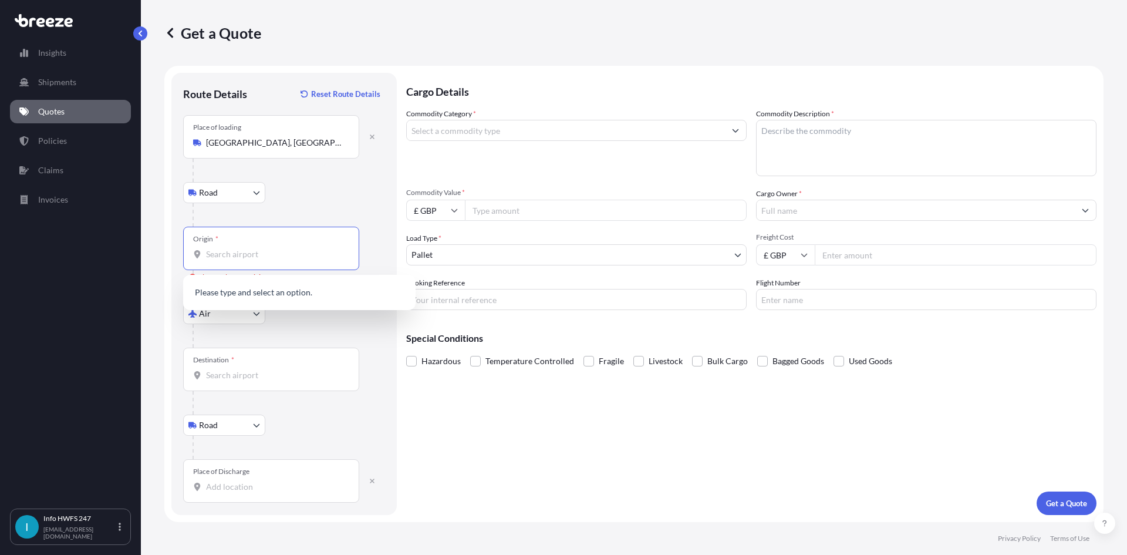
click at [257, 251] on input "Origin * Please select an origin" at bounding box center [275, 254] width 139 height 12
click at [270, 292] on span "US HVN - [GEOGRAPHIC_DATA], [GEOGRAPHIC_DATA]" at bounding box center [314, 295] width 183 height 23
type input "USHVN - [GEOGRAPHIC_DATA], [GEOGRAPHIC_DATA]"
click at [261, 362] on div "Destination *" at bounding box center [271, 369] width 176 height 43
click at [261, 369] on input "Destination *" at bounding box center [275, 375] width 139 height 12
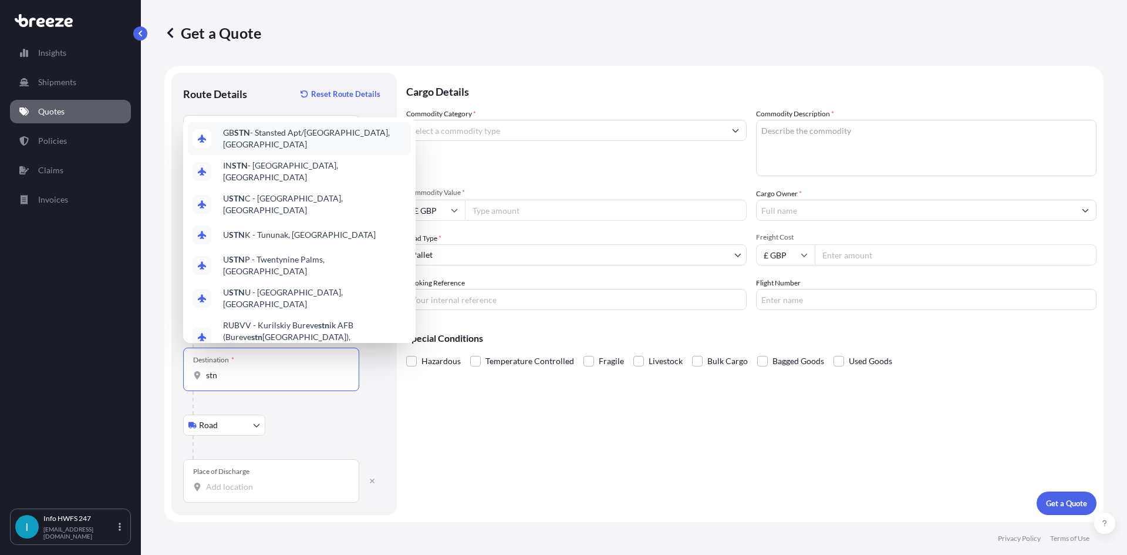
click at [296, 150] on span "GB STN - Stansted Apt/[GEOGRAPHIC_DATA], [GEOGRAPHIC_DATA]" at bounding box center [314, 138] width 183 height 23
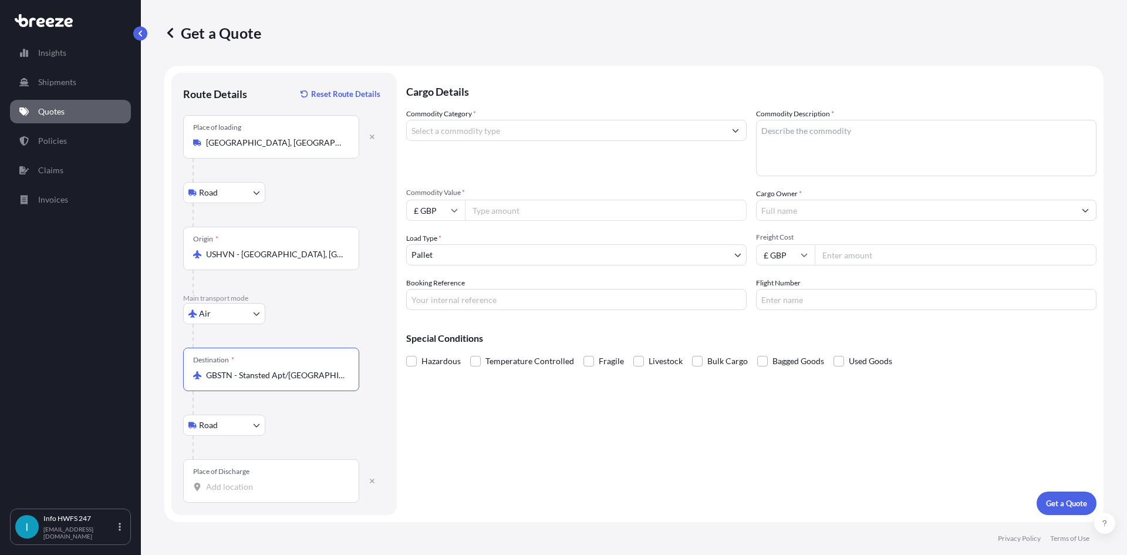
type input "GBSTN - Stansted Apt/[GEOGRAPHIC_DATA], [GEOGRAPHIC_DATA]"
click at [226, 489] on input "Place of Discharge" at bounding box center [275, 487] width 139 height 12
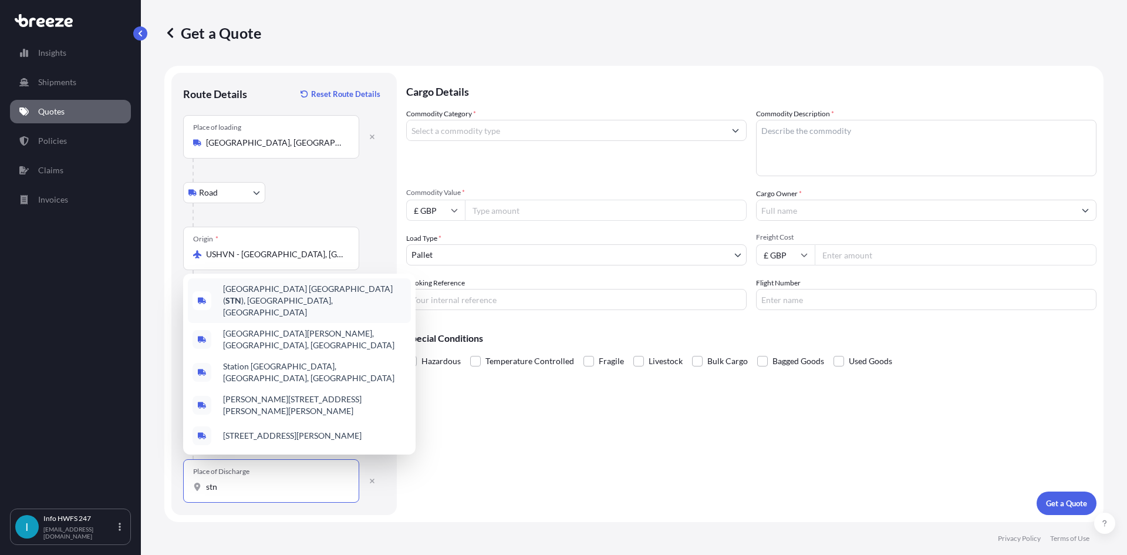
click at [267, 312] on span "[GEOGRAPHIC_DATA] ( STN ), [GEOGRAPHIC_DATA], [GEOGRAPHIC_DATA]" at bounding box center [314, 300] width 183 height 35
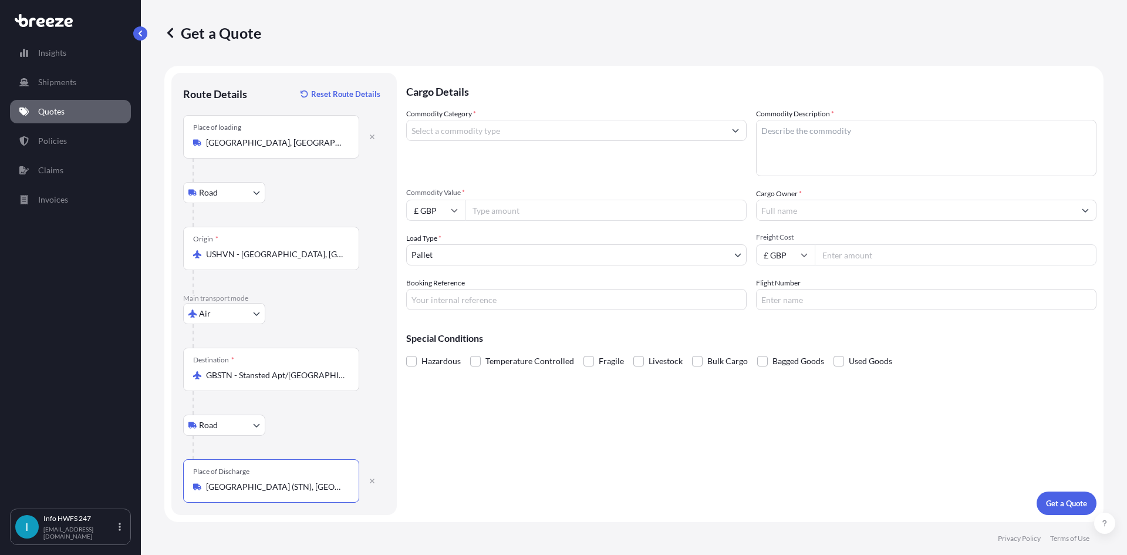
type input "[GEOGRAPHIC_DATA] (STN), [GEOGRAPHIC_DATA], [GEOGRAPHIC_DATA]"
click at [518, 130] on input "Commodity Category *" at bounding box center [566, 130] width 318 height 21
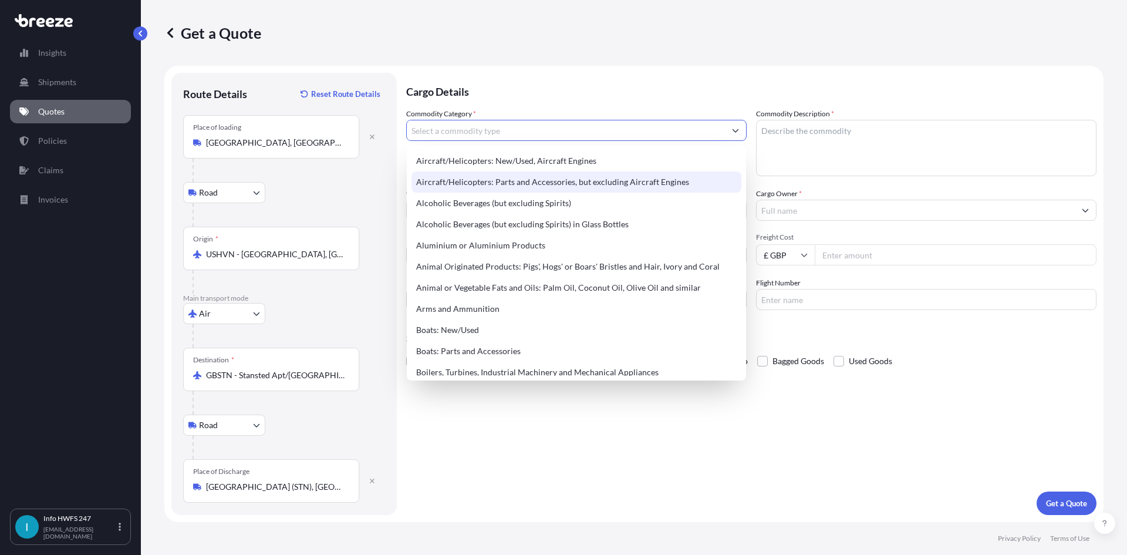
click at [509, 173] on div "Aircraft/Helicopters: Parts and Accessories, but excluding Aircraft Engines" at bounding box center [577, 181] width 330 height 21
type input "Aircraft/Helicopters: Parts and Accessories, but excluding Aircraft Engines"
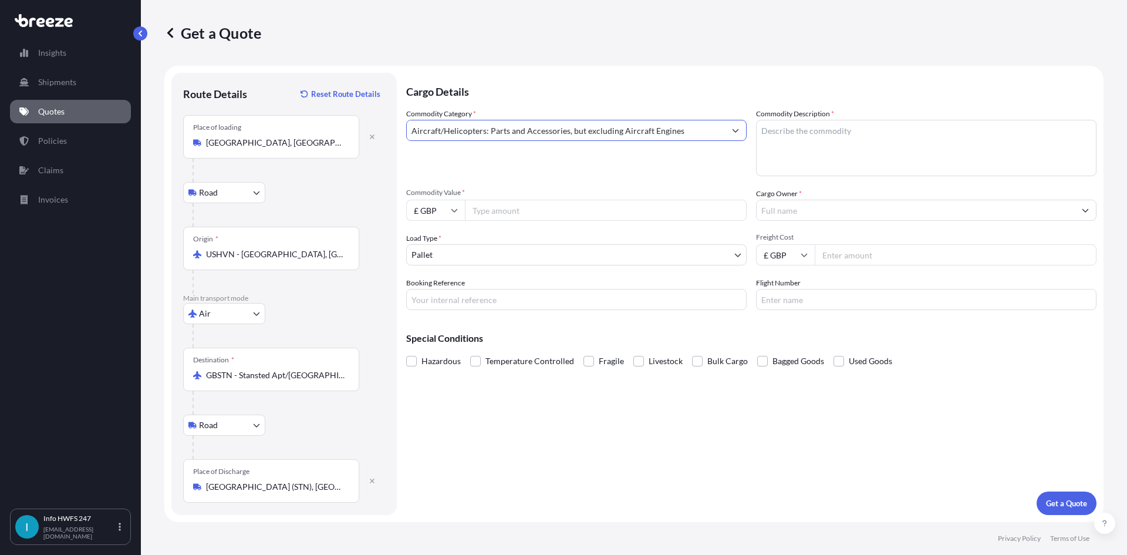
click at [919, 143] on textarea "Commodity Description *" at bounding box center [926, 148] width 341 height 56
click at [860, 149] on textarea "Commodity Description *" at bounding box center [926, 148] width 341 height 56
type textarea "a"
paste textarea "WASHER / BUSHING / BOLT"
type textarea "CIVIL AIRCRAFT PART - WASHER / BUSHING / BOLT"
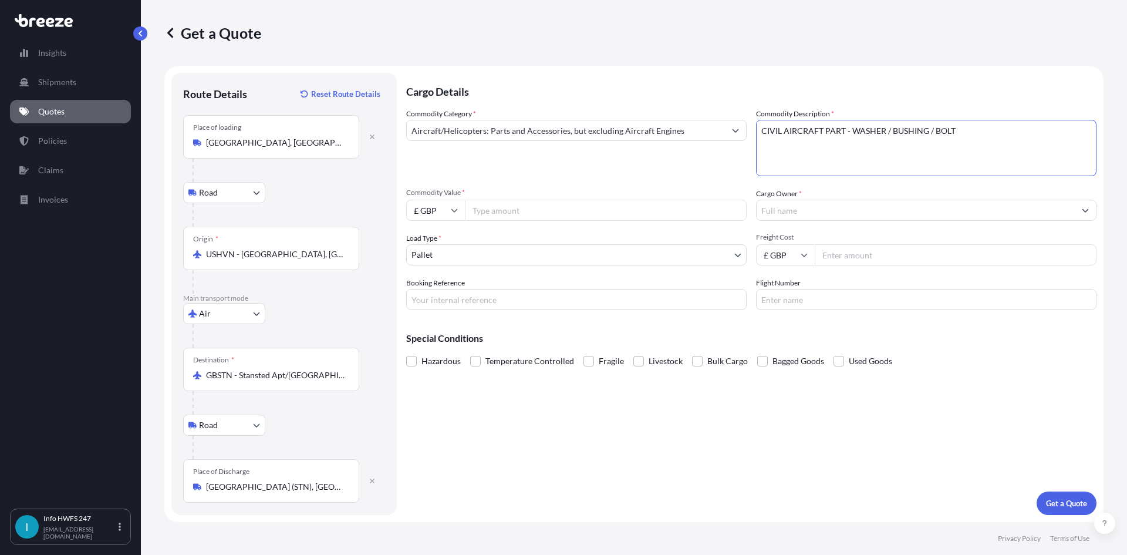
click at [451, 213] on icon at bounding box center [454, 210] width 7 height 7
click at [432, 292] on div "$ USD" at bounding box center [435, 292] width 49 height 22
type input "$ USD"
drag, startPoint x: 605, startPoint y: 211, endPoint x: 750, endPoint y: 223, distance: 144.9
click at [605, 211] on input "Commodity Value *" at bounding box center [606, 210] width 282 height 21
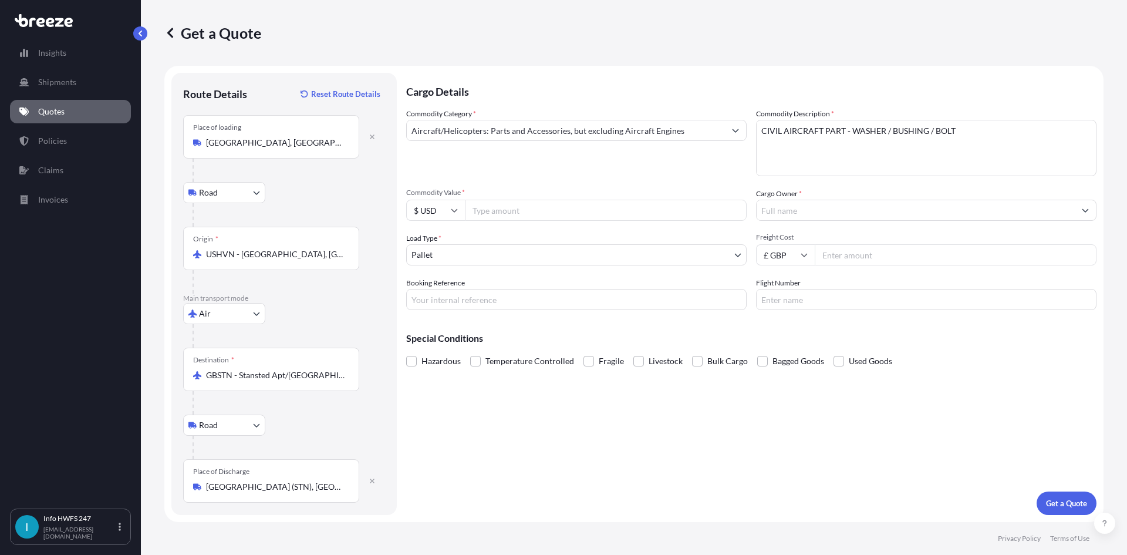
paste input "5988.52"
type input "5988.52"
click at [830, 208] on input "Cargo Owner *" at bounding box center [916, 210] width 318 height 21
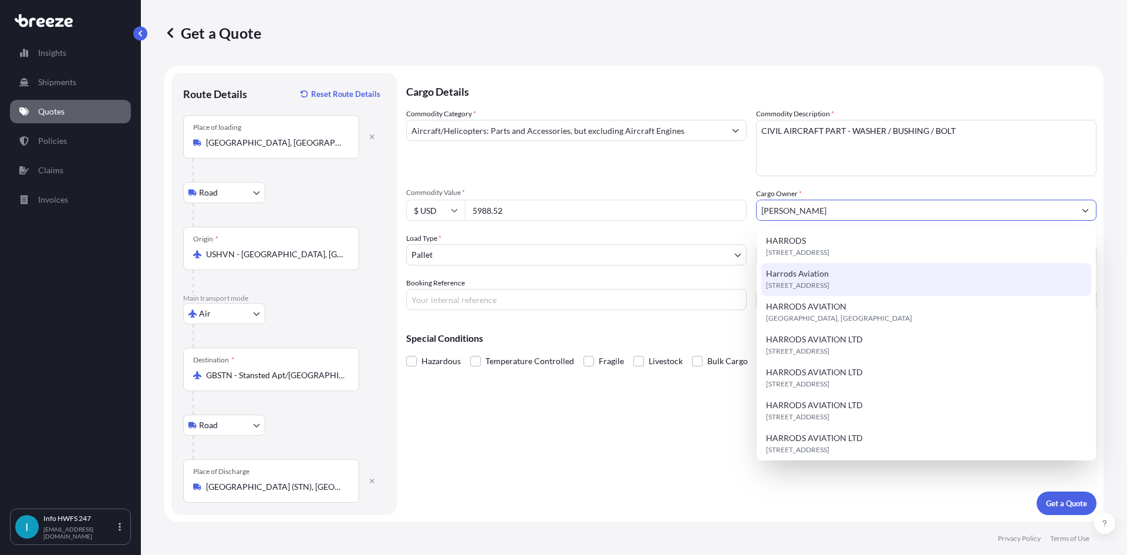
click at [870, 291] on div "[STREET_ADDRESS]" at bounding box center [927, 279] width 330 height 33
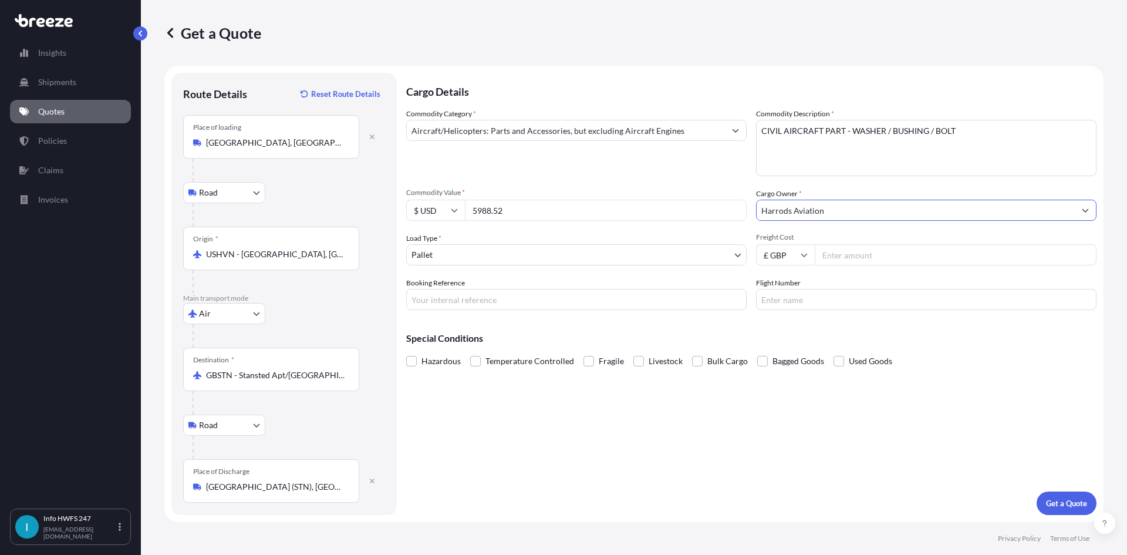
type input "Harrods Aviation"
click at [474, 253] on body "15 options available. 8 options available. 7 options available. 0 options avail…" at bounding box center [563, 277] width 1127 height 555
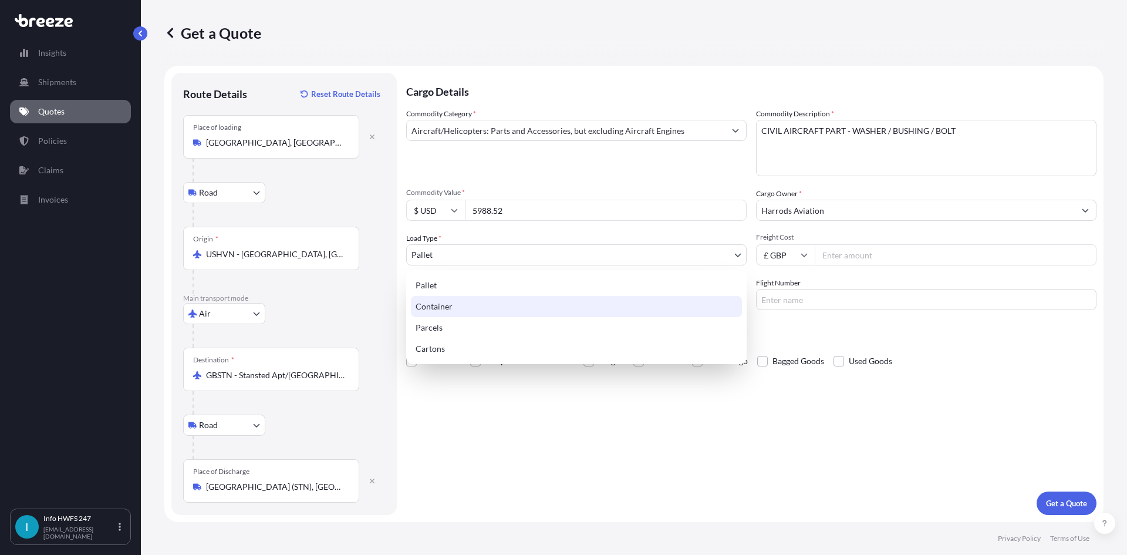
click at [454, 304] on div "Container" at bounding box center [576, 306] width 331 height 21
select select "2"
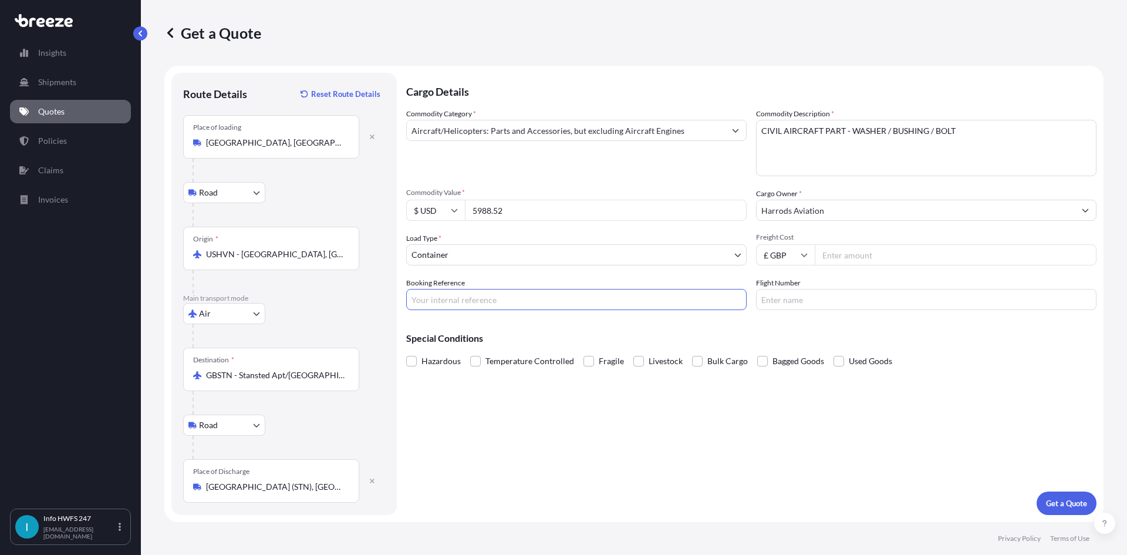
click at [537, 296] on input "Booking Reference" at bounding box center [576, 299] width 341 height 21
drag, startPoint x: 489, startPoint y: 303, endPoint x: 616, endPoint y: 304, distance: 127.4
click at [489, 303] on input "Booking Reference" at bounding box center [576, 299] width 341 height 21
paste input "HI164731"
type input "HI164731"
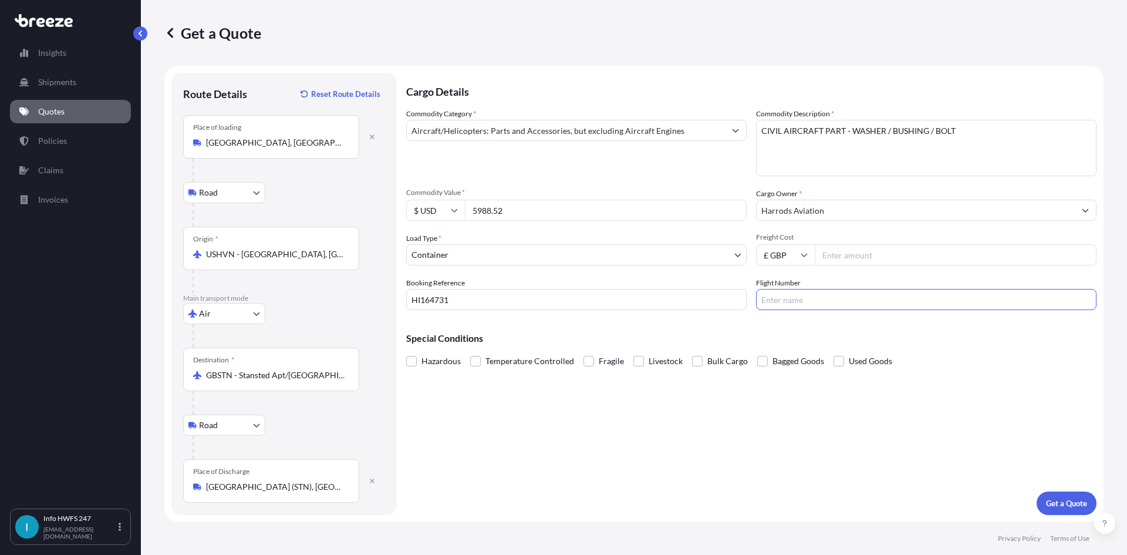
click at [858, 301] on input "Flight Number" at bounding box center [926, 299] width 341 height 21
type input "DHL"
click at [1063, 503] on p "Get a Quote" at bounding box center [1066, 503] width 41 height 12
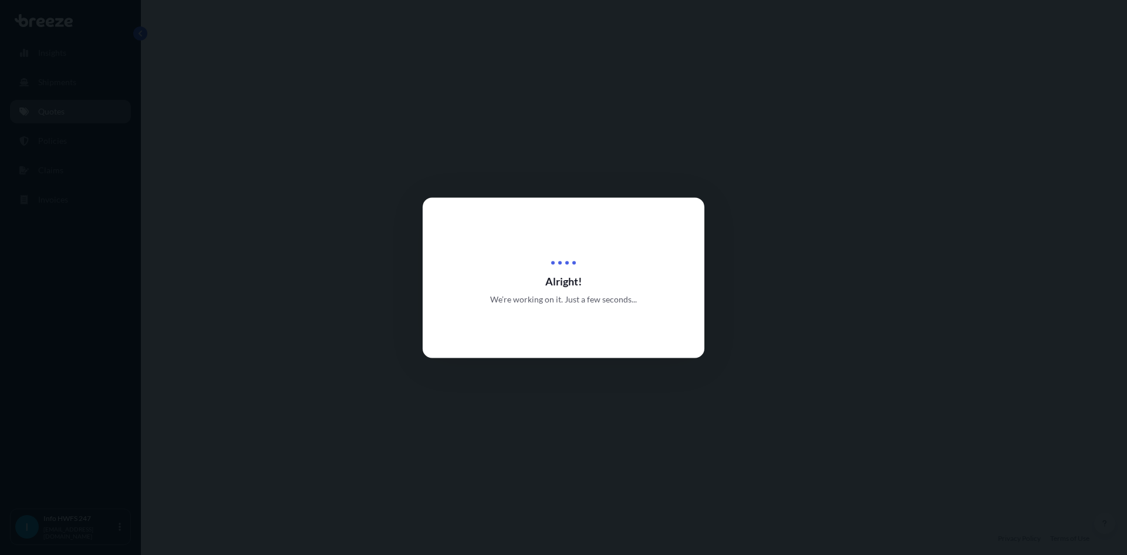
select select "Road"
select select "Air"
select select "Road"
select select "2"
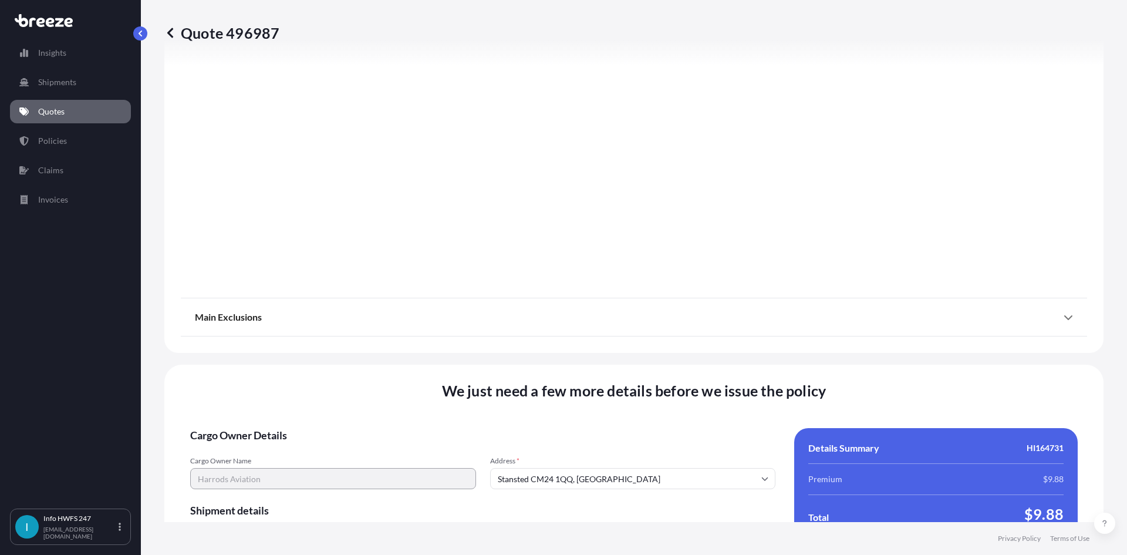
scroll to position [1531, 0]
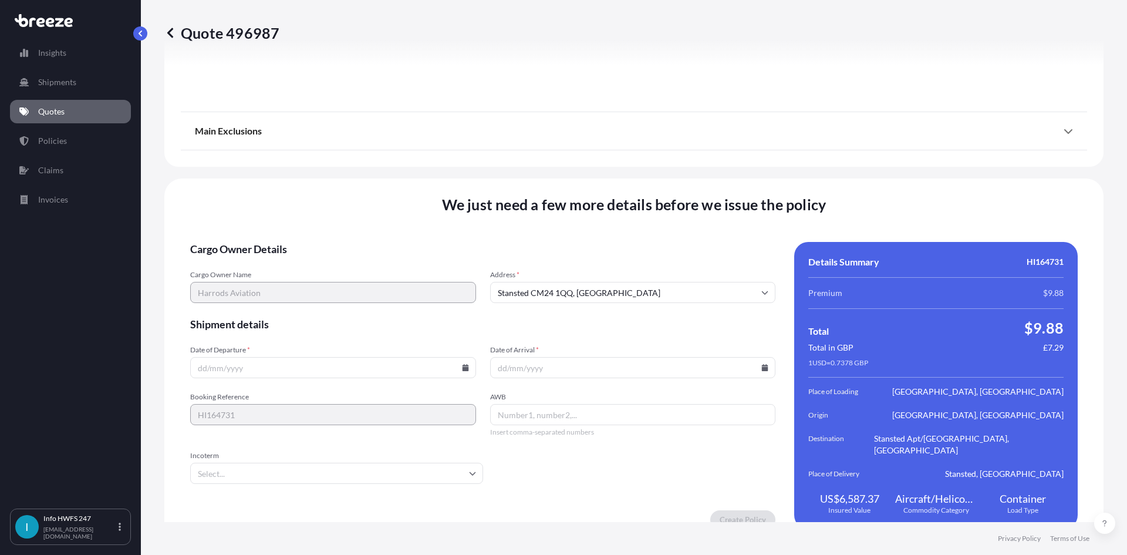
click at [241, 357] on input "Date of Departure *" at bounding box center [333, 367] width 286 height 21
click at [449, 358] on input "Date of Departure *" at bounding box center [333, 367] width 286 height 21
click at [462, 364] on icon at bounding box center [465, 367] width 6 height 7
click at [515, 468] on form "Cargo Owner Details Cargo Owner Name Harrods Aviation Address * Stansted CM24 1…" at bounding box center [482, 385] width 585 height 287
click at [304, 363] on input "Date of Departure *" at bounding box center [333, 367] width 286 height 21
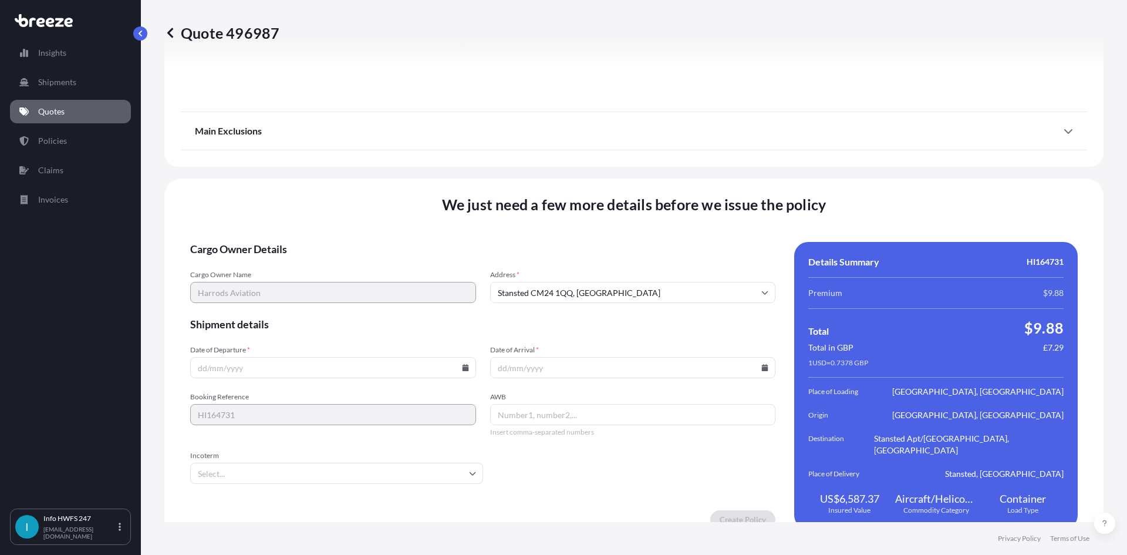
click at [469, 357] on input "Date of Departure *" at bounding box center [333, 367] width 286 height 21
click at [462, 364] on icon at bounding box center [465, 367] width 6 height 7
click at [356, 251] on button "15" at bounding box center [359, 251] width 19 height 19
type input "[DATE]"
click at [763, 364] on icon at bounding box center [765, 367] width 7 height 7
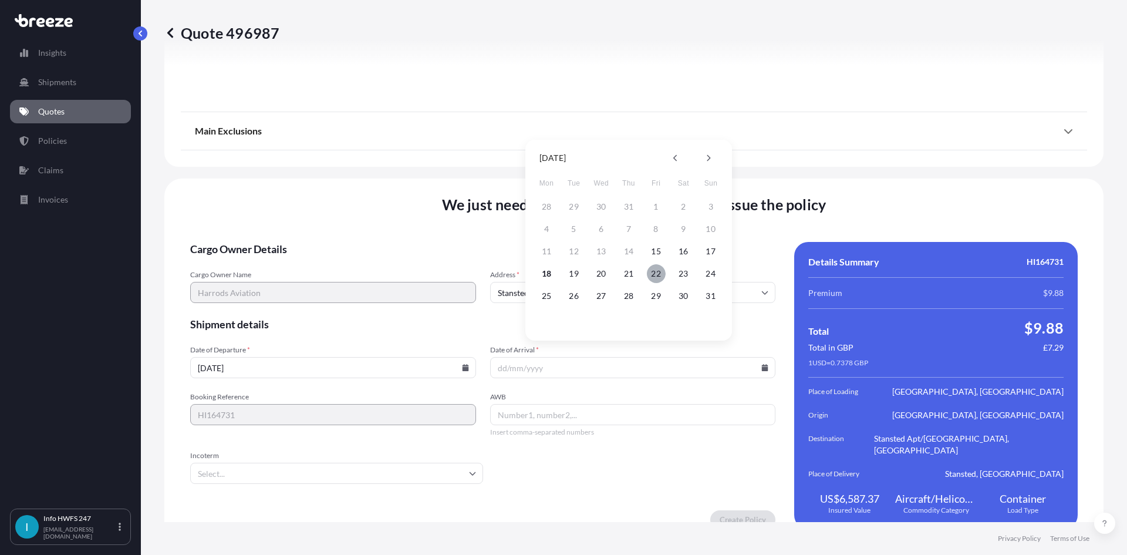
click at [656, 271] on button "22" at bounding box center [656, 273] width 19 height 19
type input "[DATE]"
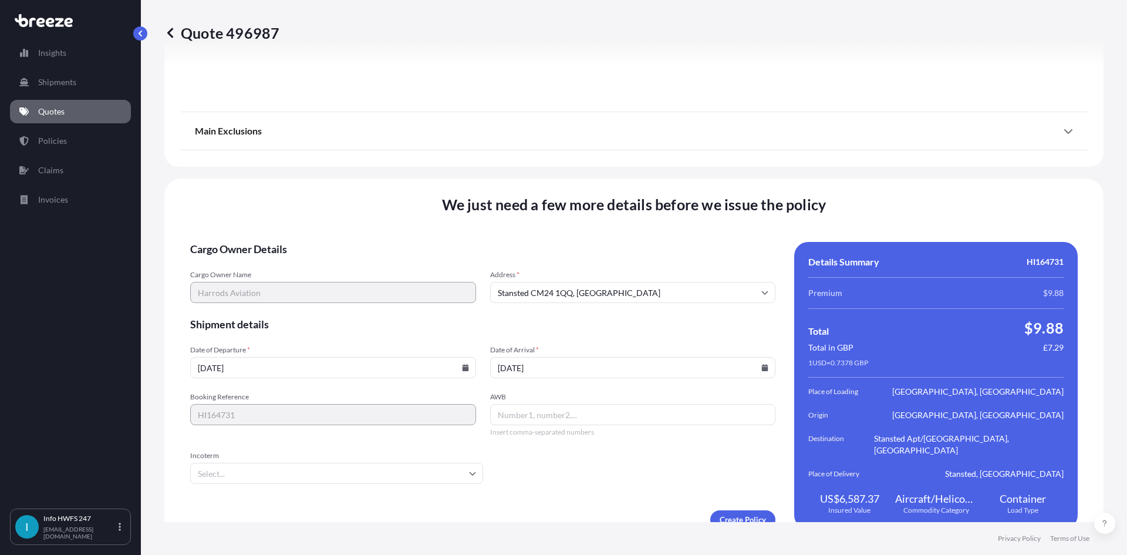
click at [491, 392] on div "AWB Insert comma-separated numbers" at bounding box center [633, 414] width 286 height 45
click at [528, 404] on input "AWB" at bounding box center [633, 414] width 286 height 21
click at [554, 404] on input "AWB" at bounding box center [633, 414] width 286 height 21
paste input "883585806104"
type input "883585806104"
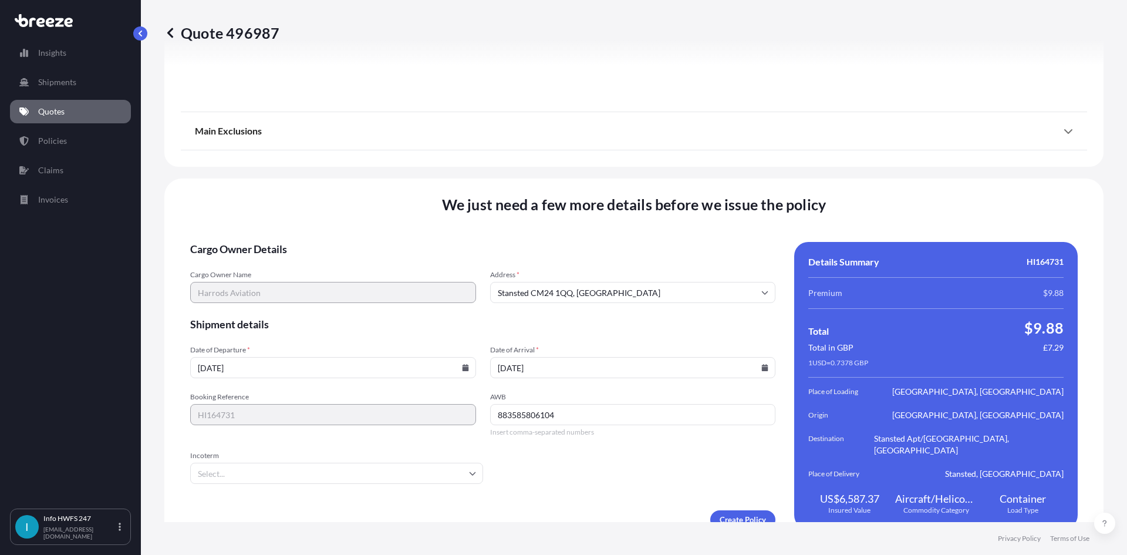
click at [336, 463] on input "Incoterm" at bounding box center [336, 473] width 293 height 21
click at [309, 423] on li "DAP" at bounding box center [335, 420] width 281 height 22
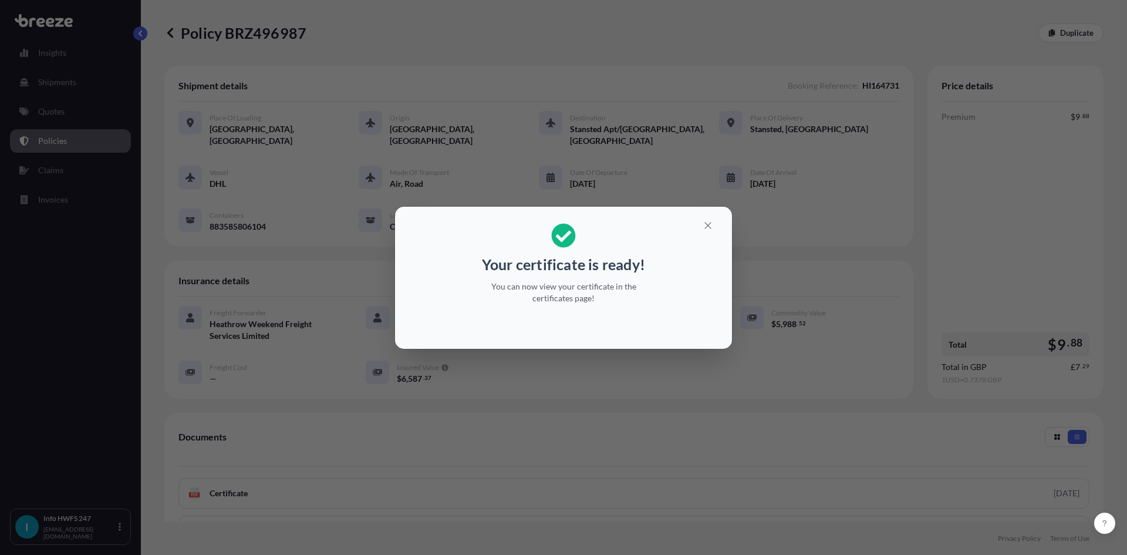
click at [706, 227] on icon "button" at bounding box center [708, 225] width 11 height 11
